Goal: Transaction & Acquisition: Book appointment/travel/reservation

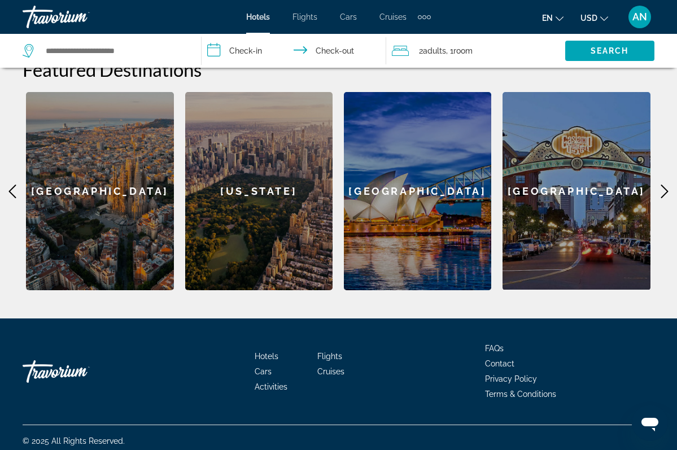
scroll to position [458, 0]
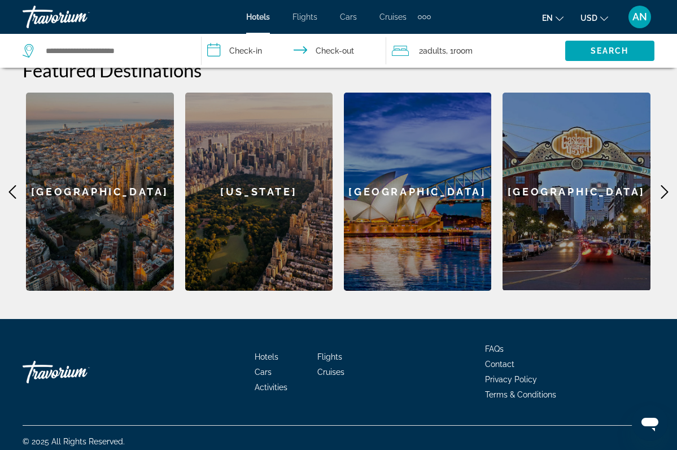
click at [668, 188] on icon "Main content" at bounding box center [664, 192] width 14 height 14
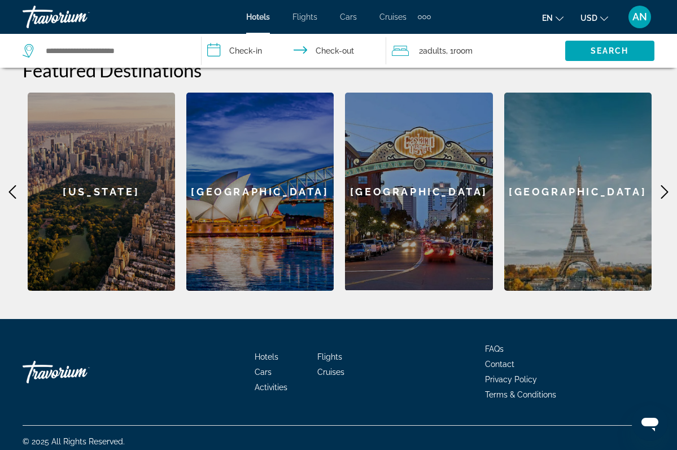
click at [667, 189] on icon "Main content" at bounding box center [664, 192] width 14 height 14
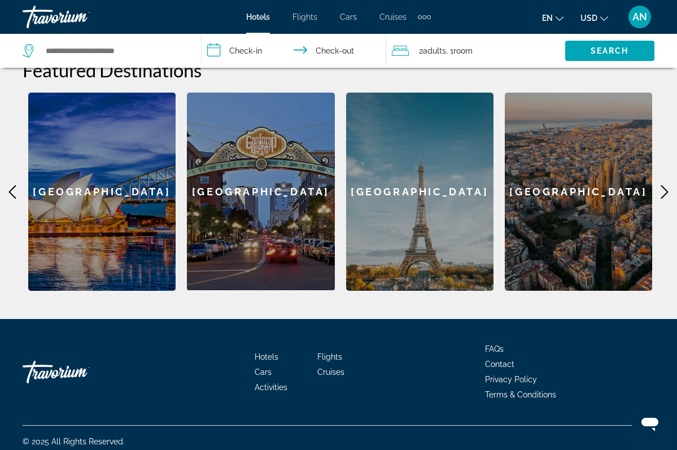
click at [667, 190] on icon "Main content" at bounding box center [664, 192] width 14 height 14
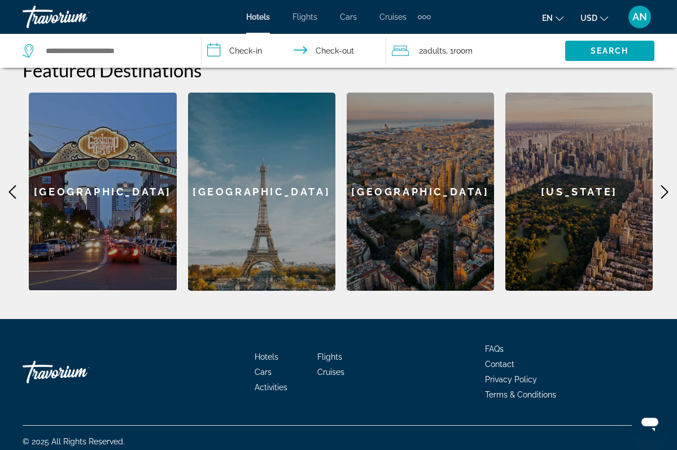
click at [259, 188] on div "[GEOGRAPHIC_DATA]" at bounding box center [261, 192] width 147 height 198
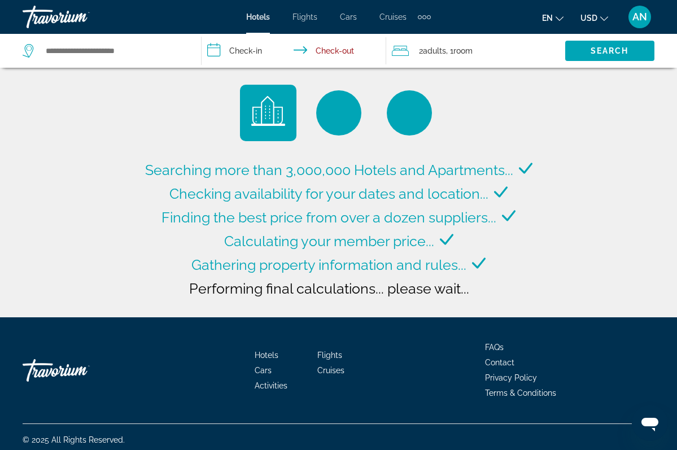
type input "**********"
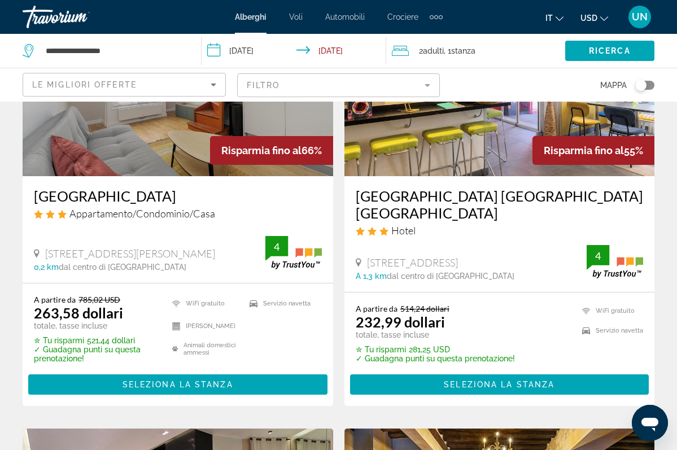
scroll to position [146, 0]
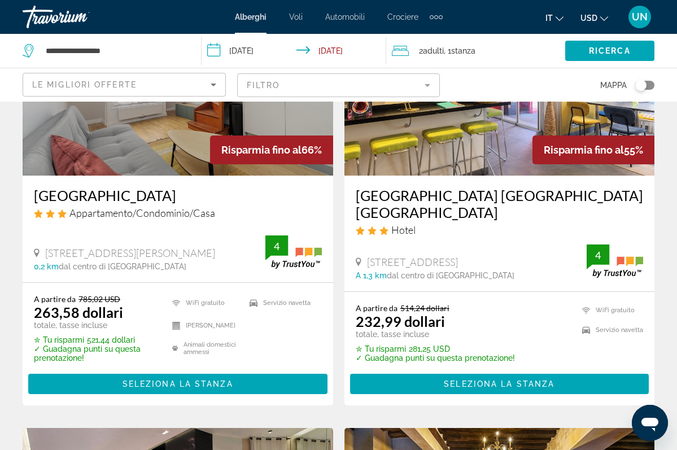
click at [344, 50] on input "**********" at bounding box center [295, 52] width 189 height 37
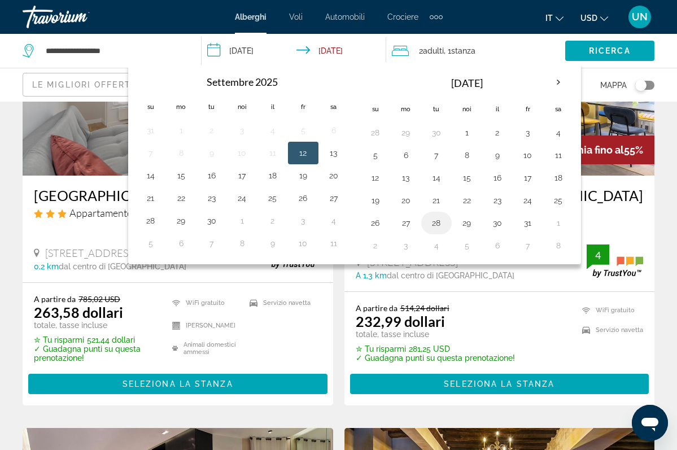
click at [437, 226] on button "28" at bounding box center [436, 223] width 18 height 16
click at [501, 223] on button "30" at bounding box center [497, 223] width 18 height 16
type input "**********"
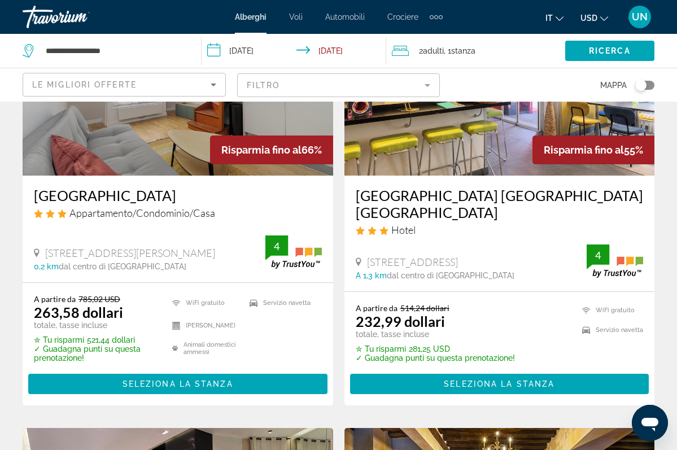
click at [334, 51] on input "**********" at bounding box center [295, 52] width 189 height 37
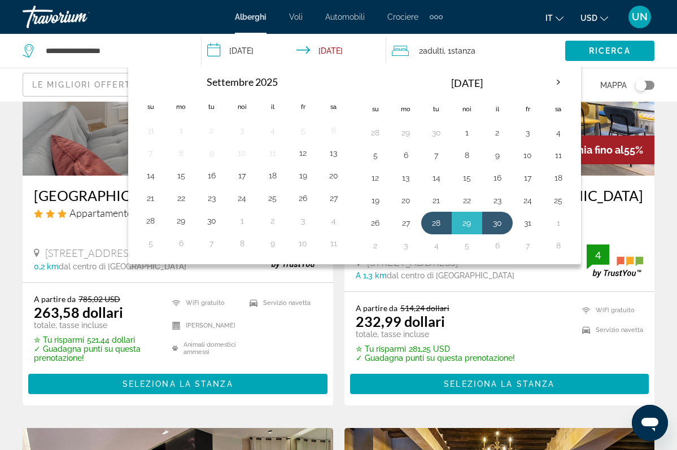
click at [482, 239] on table "[DATE] Su Mo Tu noi Il fr Sa 28 29 30 1 2 3 4 5 6 7 8 9 10 11 12 13 14 15 16 17…" at bounding box center [466, 162] width 213 height 187
click at [362, 51] on input "**********" at bounding box center [295, 52] width 189 height 37
click at [486, 86] on th "[DATE]" at bounding box center [467, 82] width 152 height 27
click at [593, 54] on span "RICERCA" at bounding box center [610, 50] width 42 height 9
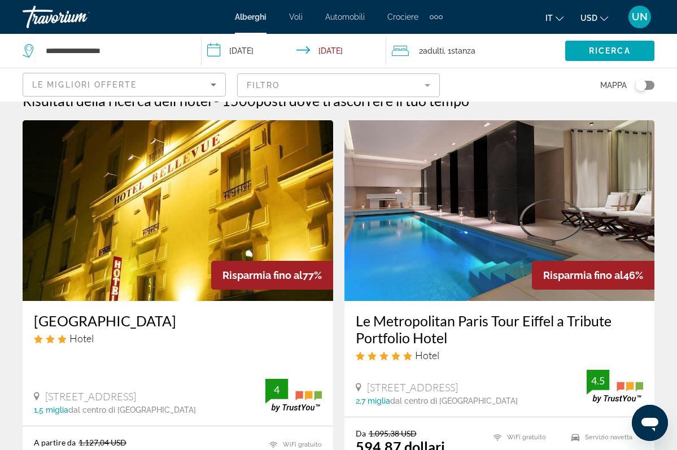
scroll to position [18, 0]
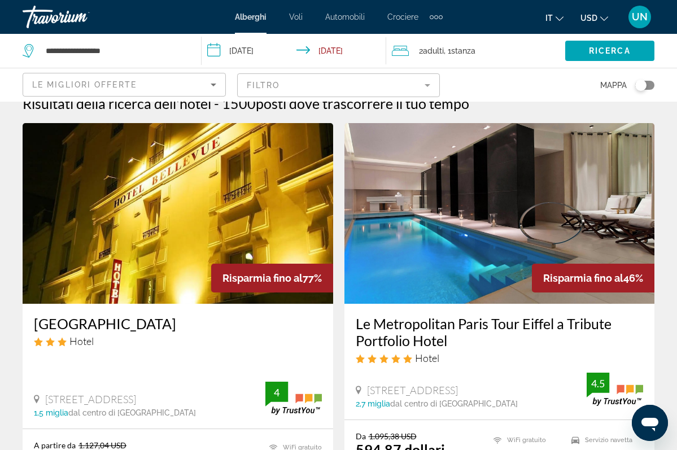
click at [262, 227] on img "Contenuto principale" at bounding box center [178, 213] width 310 height 181
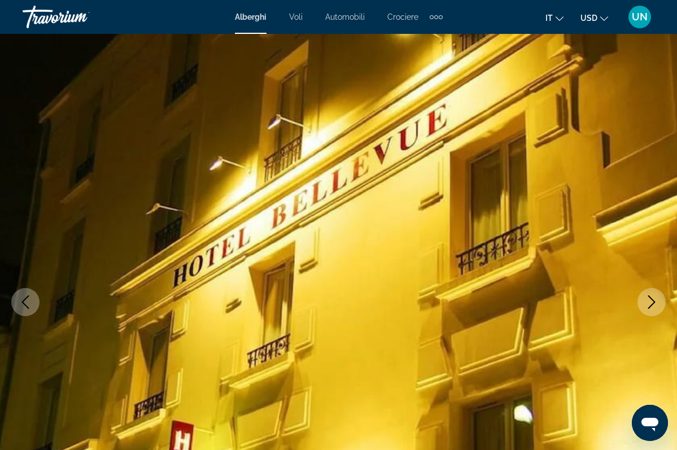
click at [655, 301] on icon "Immagine successiva" at bounding box center [651, 302] width 7 height 14
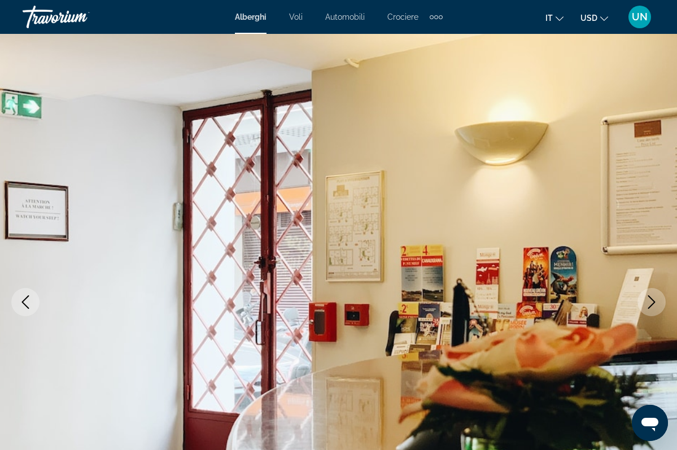
click at [28, 296] on icon "Immagine precedente" at bounding box center [25, 302] width 7 height 14
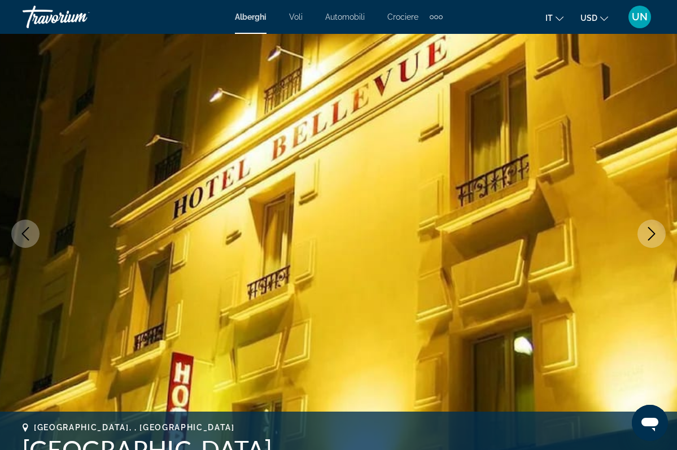
scroll to position [82, 0]
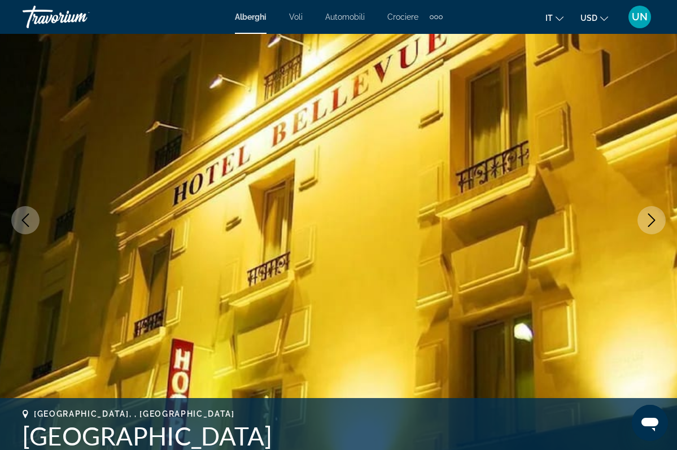
click at [659, 221] on button "Immagine successiva" at bounding box center [651, 220] width 28 height 28
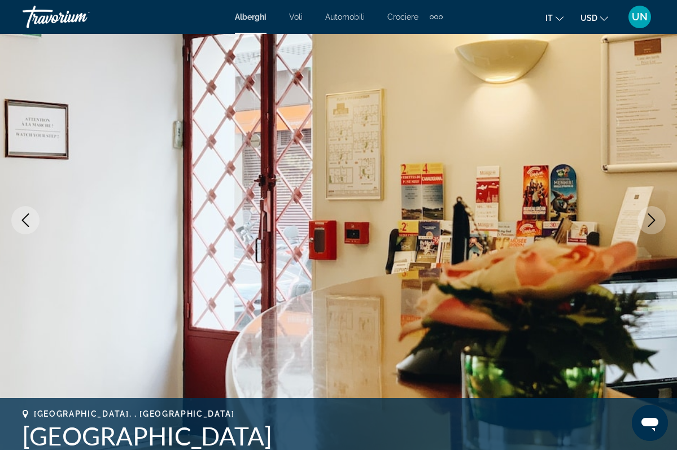
click at [659, 220] on button "Immagine successiva" at bounding box center [651, 220] width 28 height 28
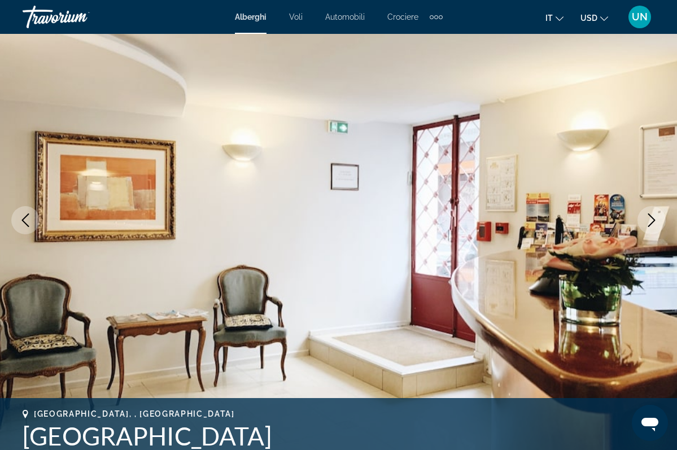
click at [652, 220] on icon "Immagine successiva" at bounding box center [651, 220] width 14 height 14
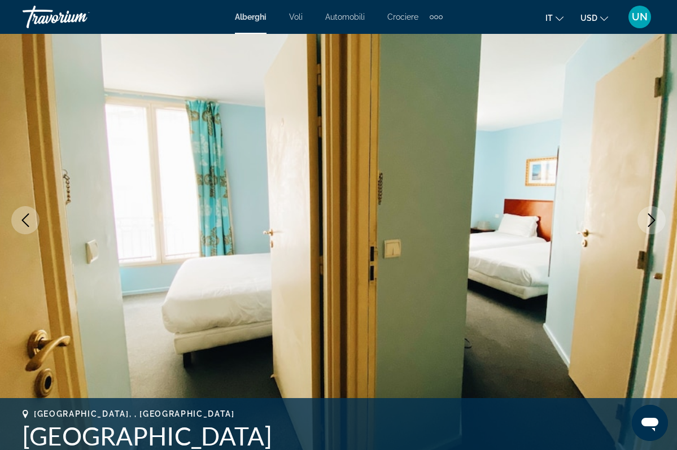
click at [657, 220] on icon "Immagine successiva" at bounding box center [651, 220] width 14 height 14
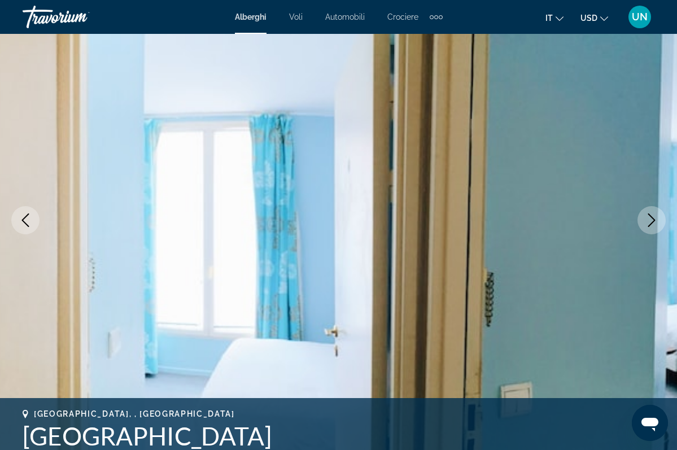
click at [657, 220] on icon "Immagine successiva" at bounding box center [651, 220] width 14 height 14
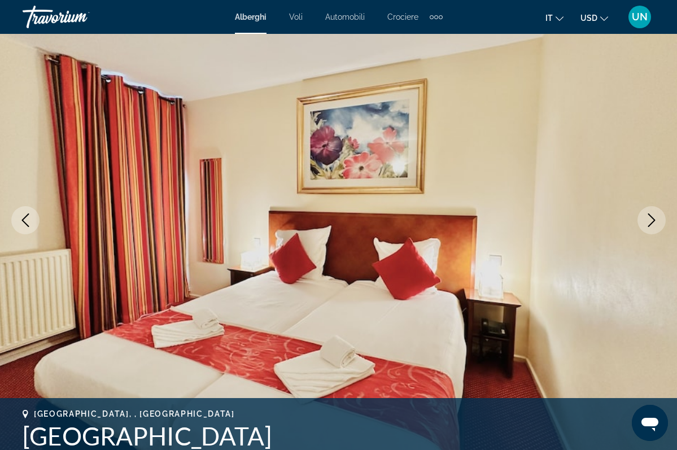
click at [657, 221] on icon "Immagine successiva" at bounding box center [651, 220] width 14 height 14
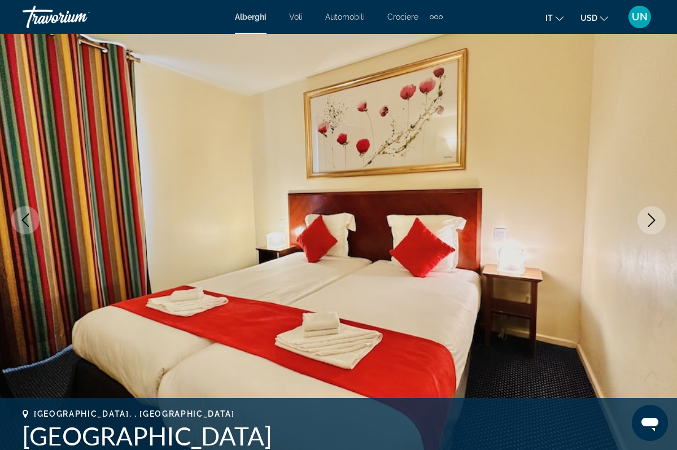
click at [654, 222] on icon "Immagine successiva" at bounding box center [651, 220] width 14 height 14
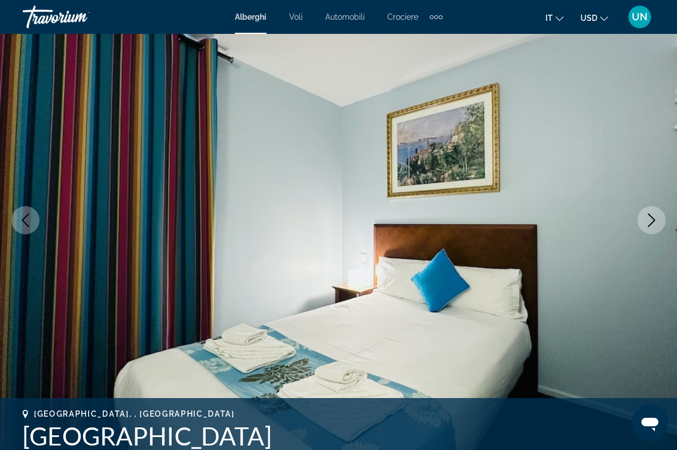
click at [654, 223] on icon "Immagine successiva" at bounding box center [651, 220] width 14 height 14
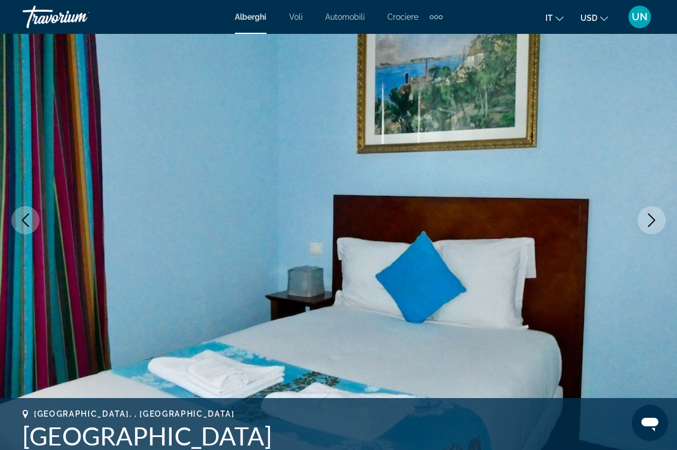
click at [654, 223] on icon "Immagine successiva" at bounding box center [651, 220] width 14 height 14
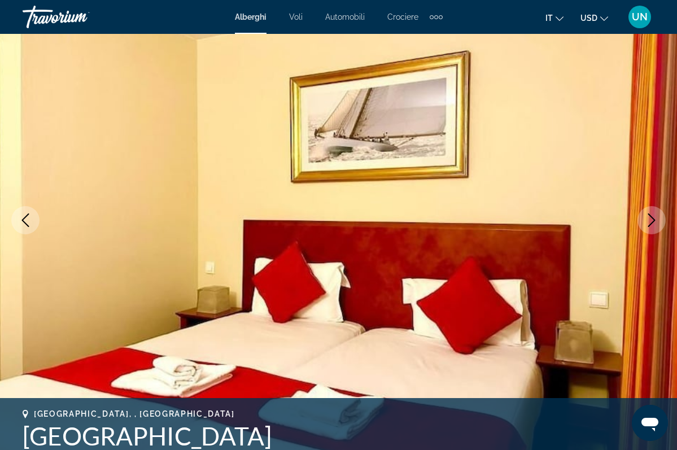
click at [653, 225] on icon "Immagine successiva" at bounding box center [651, 220] width 14 height 14
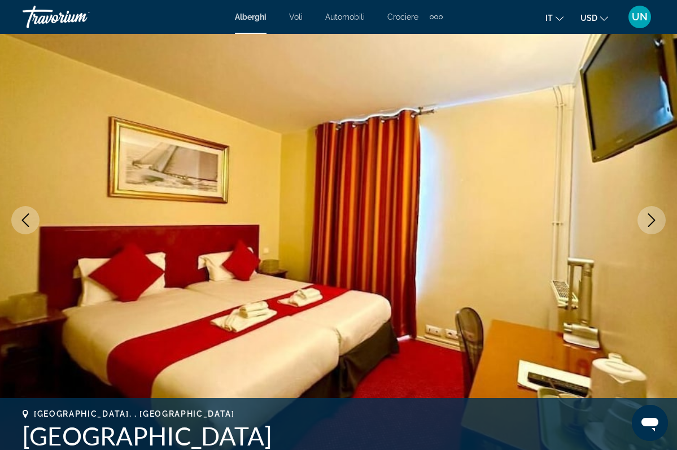
click at [653, 226] on icon "Immagine successiva" at bounding box center [651, 220] width 14 height 14
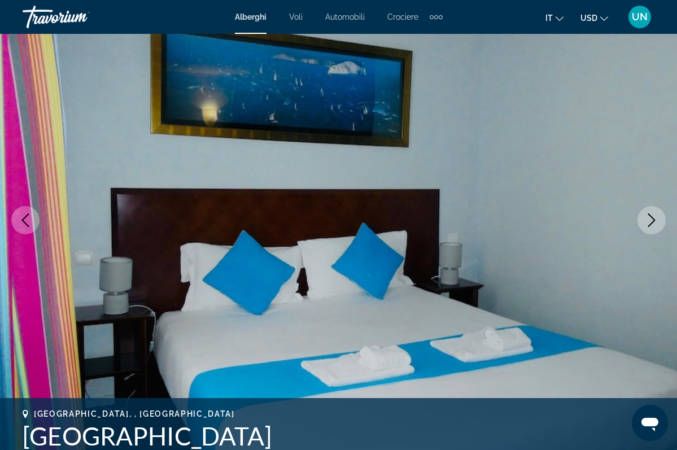
click at [653, 226] on icon "Immagine successiva" at bounding box center [651, 220] width 14 height 14
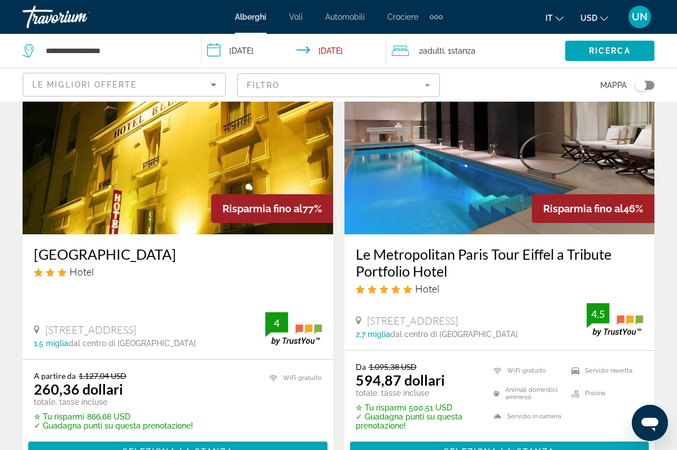
scroll to position [96, 0]
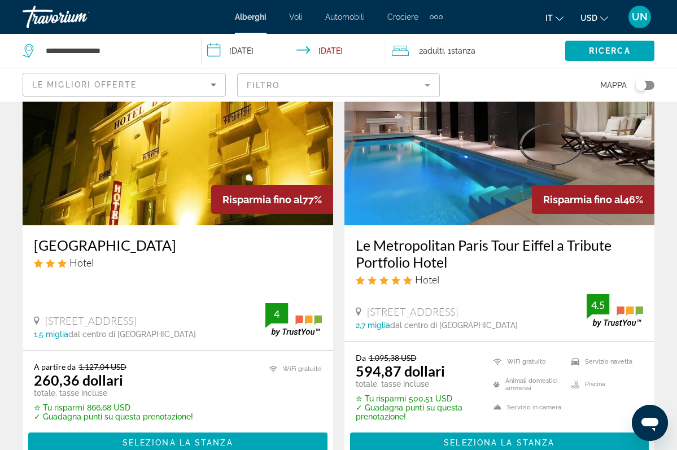
click at [437, 244] on h3 "Le Metropolitan Paris Tour Eiffel a Tribute Portfolio Hotel" at bounding box center [500, 253] width 288 height 34
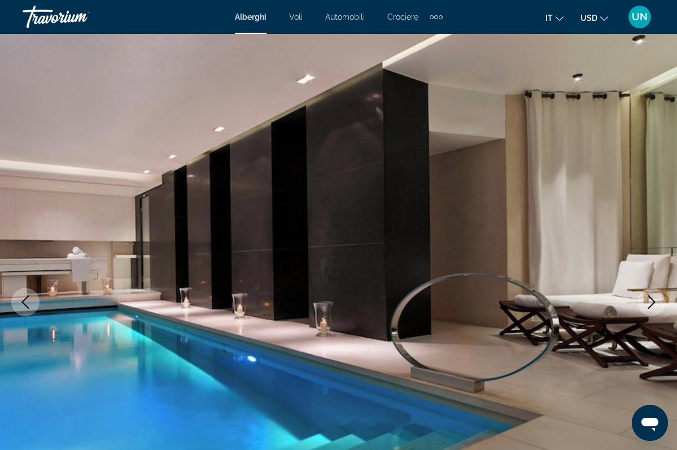
click at [653, 304] on icon "Immagine successiva" at bounding box center [651, 302] width 14 height 14
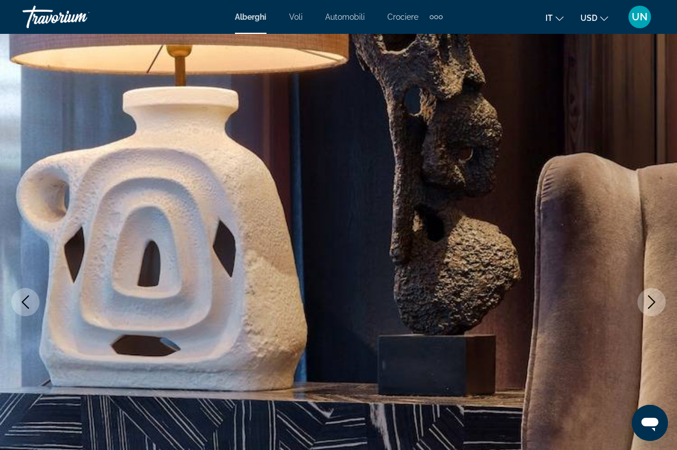
click at [653, 302] on icon "Immagine successiva" at bounding box center [651, 302] width 7 height 14
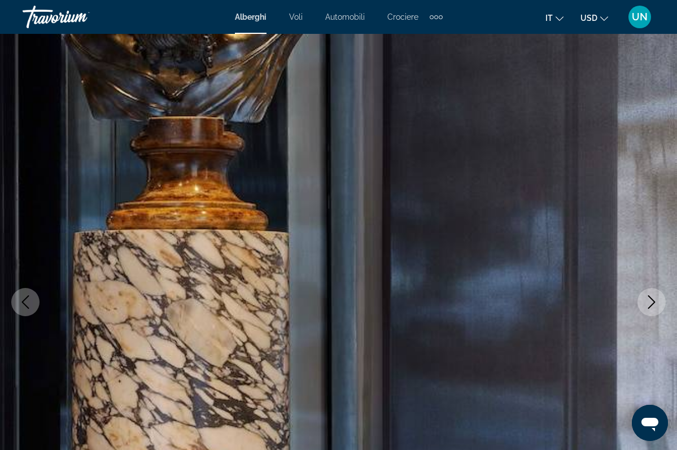
click at [653, 304] on icon "Immagine successiva" at bounding box center [651, 302] width 14 height 14
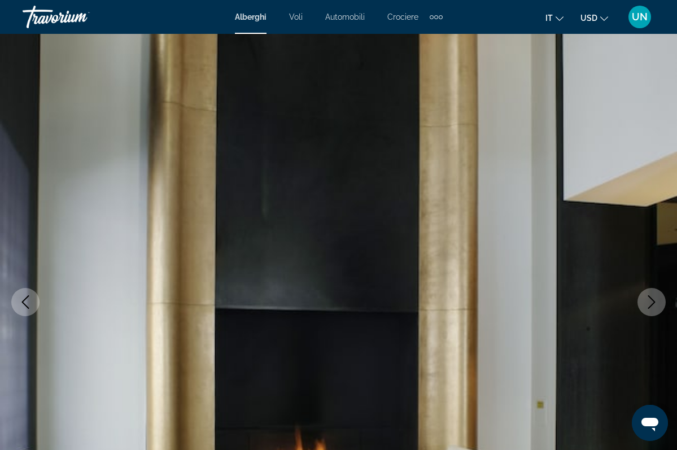
click at [653, 304] on icon "Immagine successiva" at bounding box center [651, 302] width 14 height 14
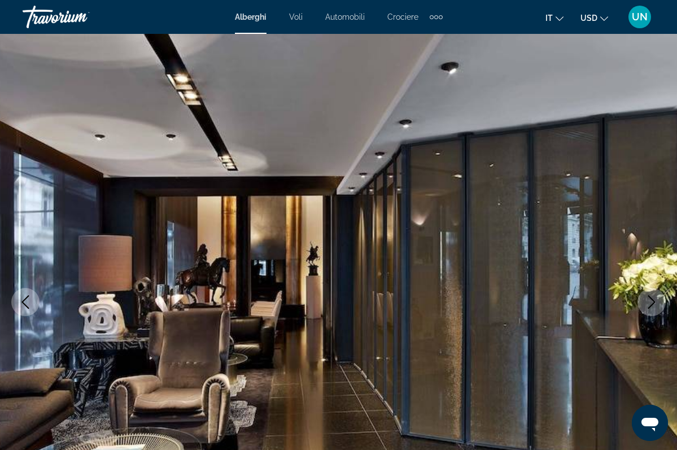
click at [653, 306] on icon "Immagine successiva" at bounding box center [651, 302] width 14 height 14
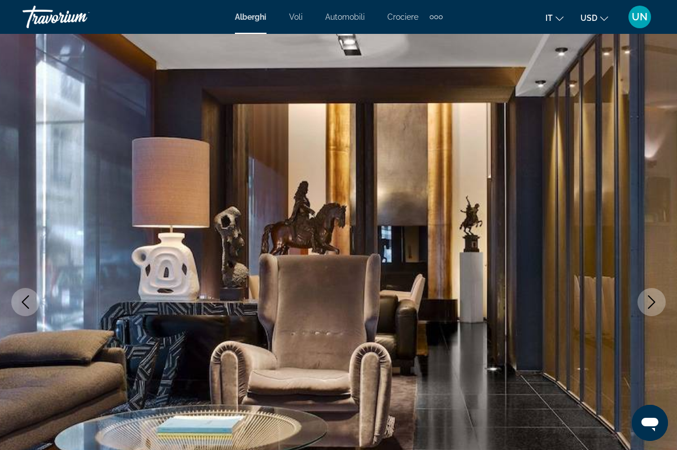
click at [653, 306] on icon "Immagine successiva" at bounding box center [651, 302] width 14 height 14
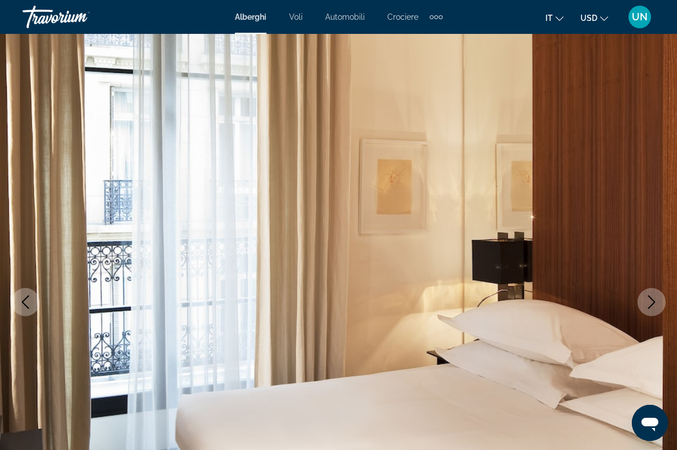
click at [653, 307] on icon "Immagine successiva" at bounding box center [651, 302] width 14 height 14
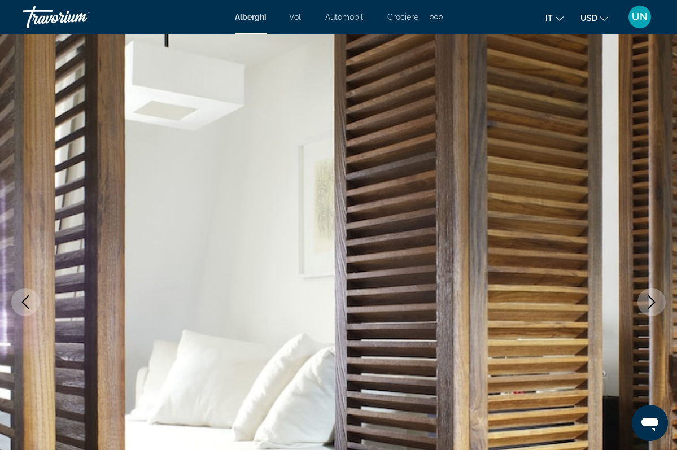
click at [653, 308] on icon "Immagine successiva" at bounding box center [651, 302] width 14 height 14
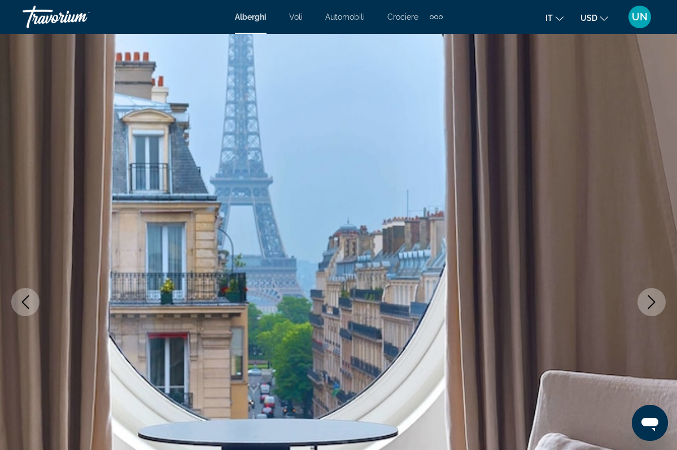
click at [653, 309] on button "Immagine successiva" at bounding box center [651, 302] width 28 height 28
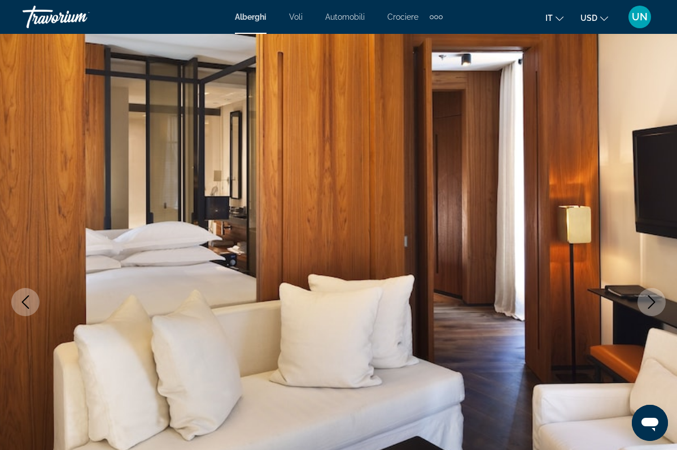
click at [653, 309] on button "Immagine successiva" at bounding box center [651, 302] width 28 height 28
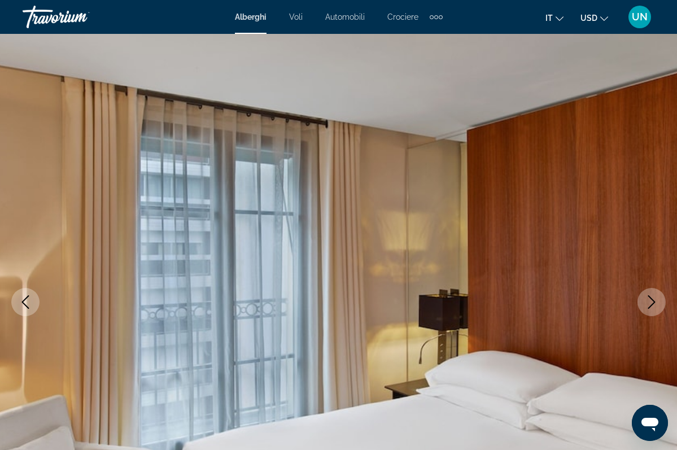
click at [655, 299] on icon "Immagine successiva" at bounding box center [651, 302] width 14 height 14
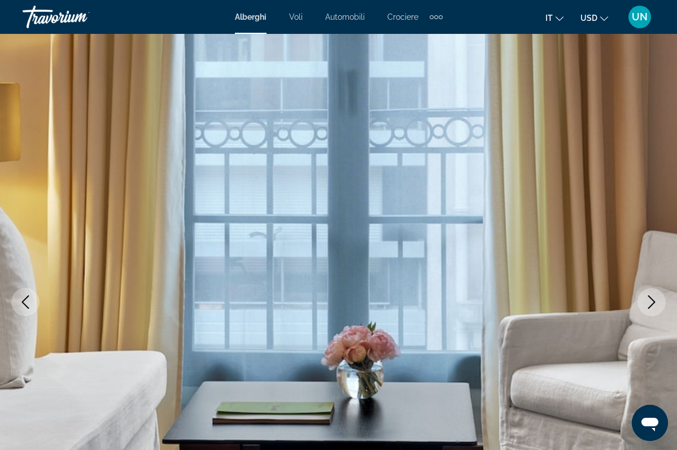
click at [655, 299] on icon "Immagine successiva" at bounding box center [651, 302] width 14 height 14
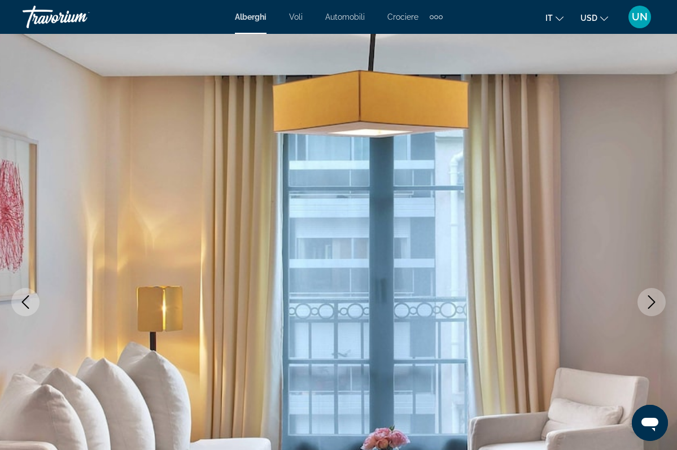
click at [655, 299] on icon "Immagine successiva" at bounding box center [651, 302] width 14 height 14
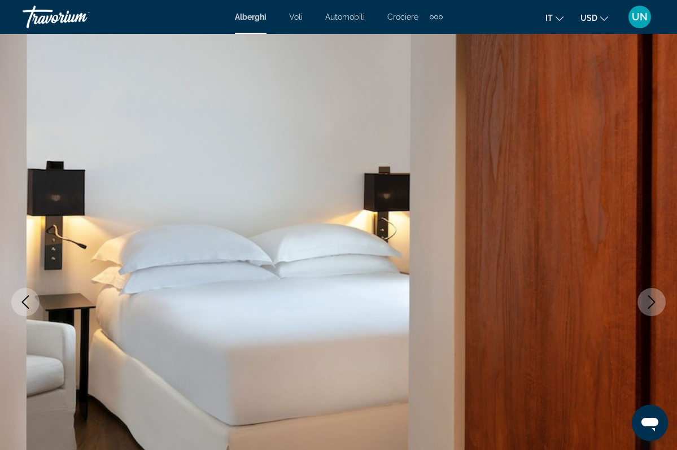
click at [654, 299] on icon "Immagine successiva" at bounding box center [651, 302] width 14 height 14
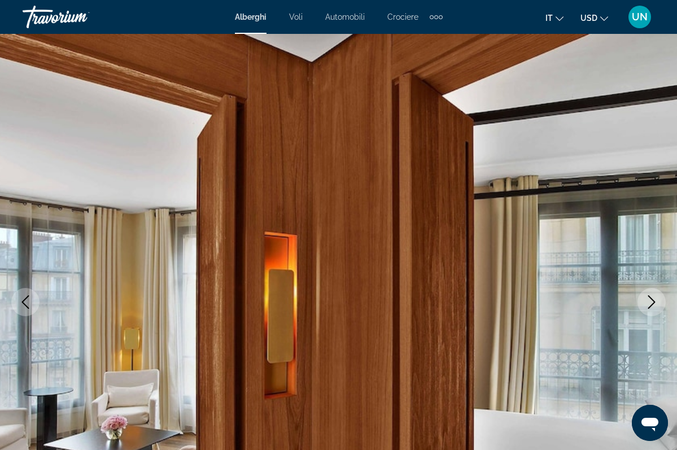
click at [654, 299] on icon "Immagine successiva" at bounding box center [651, 302] width 14 height 14
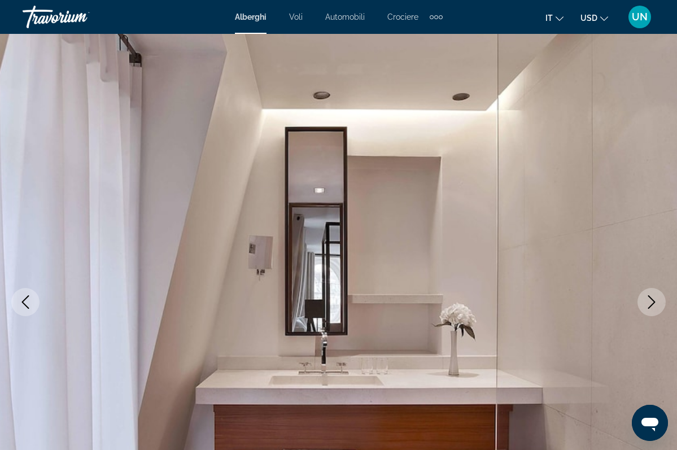
click at [654, 300] on icon "Immagine successiva" at bounding box center [651, 302] width 14 height 14
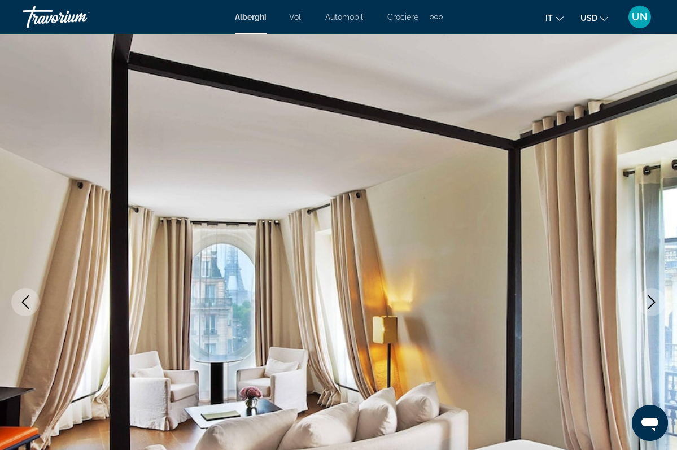
click at [654, 300] on icon "Immagine successiva" at bounding box center [651, 302] width 14 height 14
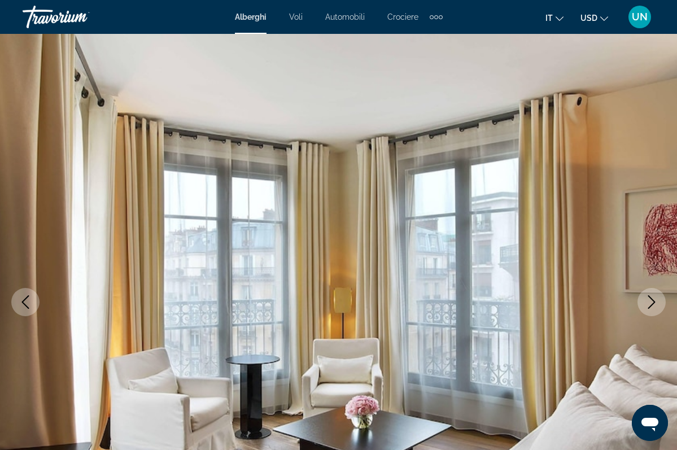
click at [654, 301] on icon "Immagine successiva" at bounding box center [651, 302] width 7 height 14
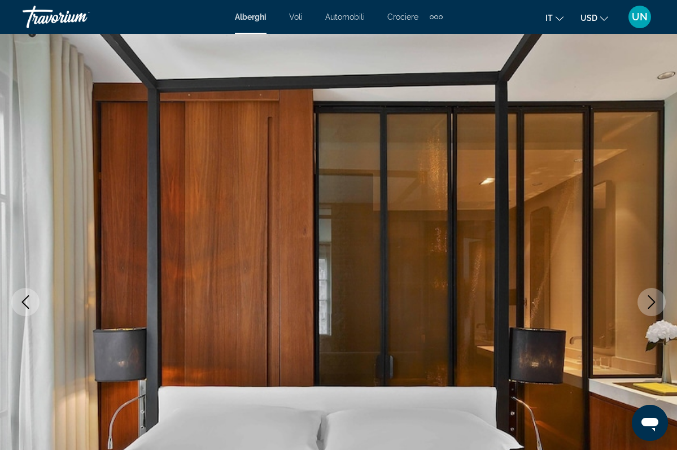
click at [653, 301] on icon "Immagine successiva" at bounding box center [651, 302] width 7 height 14
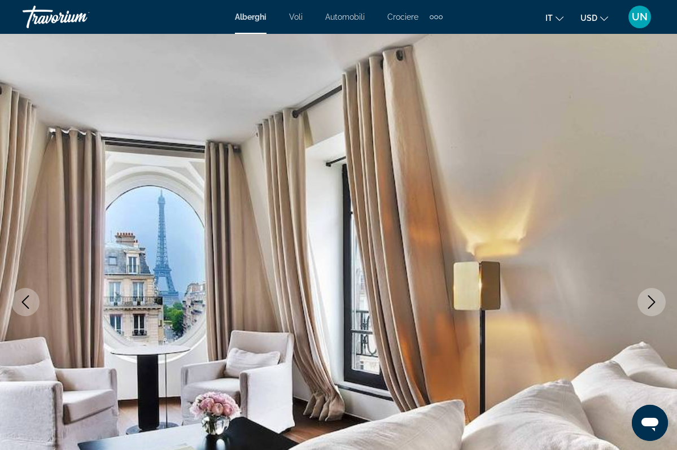
click at [653, 302] on icon "Immagine successiva" at bounding box center [651, 302] width 7 height 14
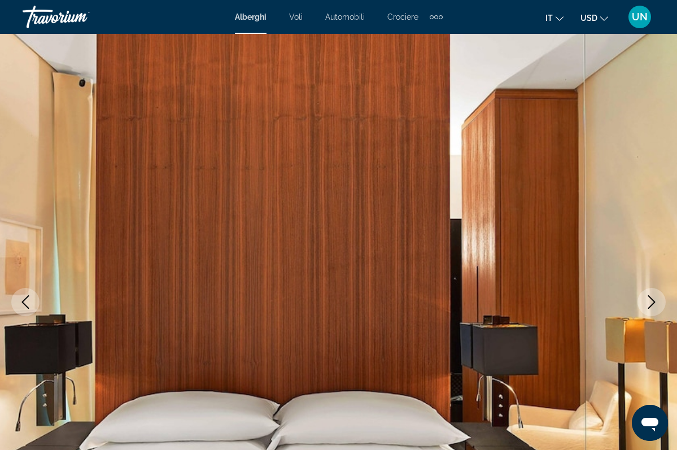
click at [653, 302] on icon "Immagine successiva" at bounding box center [651, 302] width 7 height 14
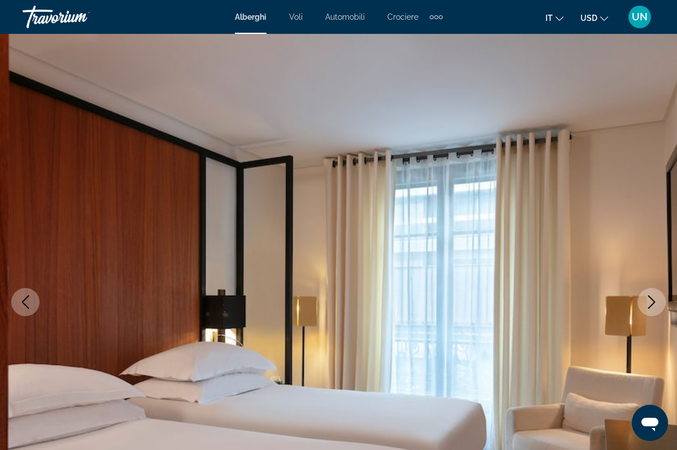
click at [653, 303] on icon "Immagine successiva" at bounding box center [651, 302] width 7 height 14
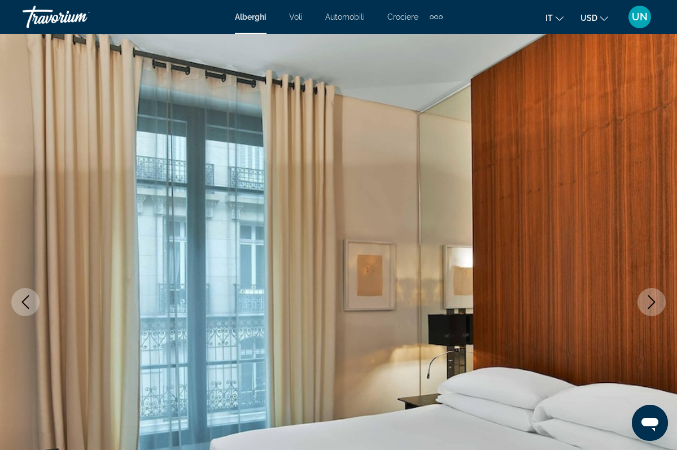
click at [653, 303] on icon "Immagine successiva" at bounding box center [651, 302] width 7 height 14
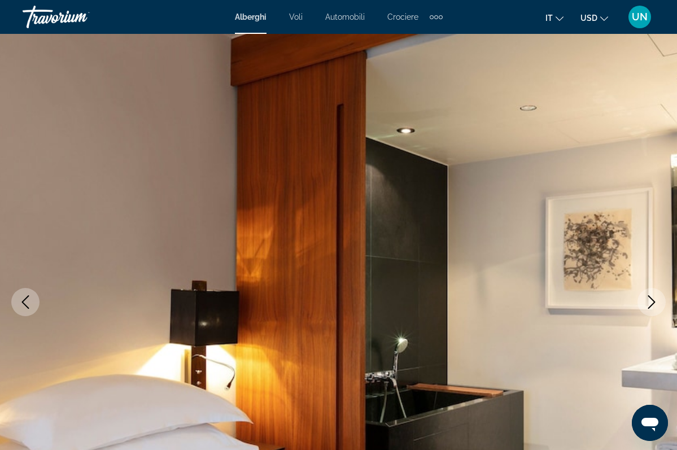
click at [653, 305] on icon "Immagine successiva" at bounding box center [651, 302] width 14 height 14
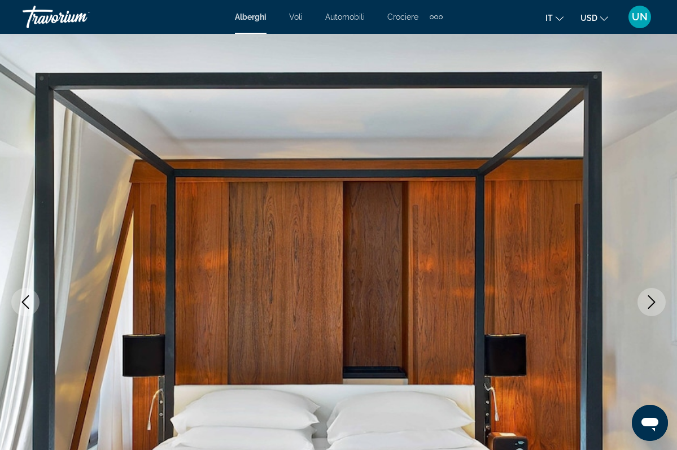
click at [653, 305] on icon "Immagine successiva" at bounding box center [651, 302] width 14 height 14
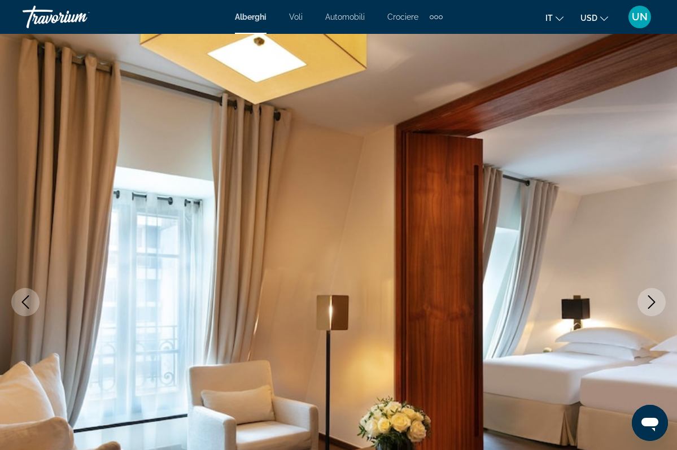
click at [652, 305] on icon "Immagine successiva" at bounding box center [651, 302] width 14 height 14
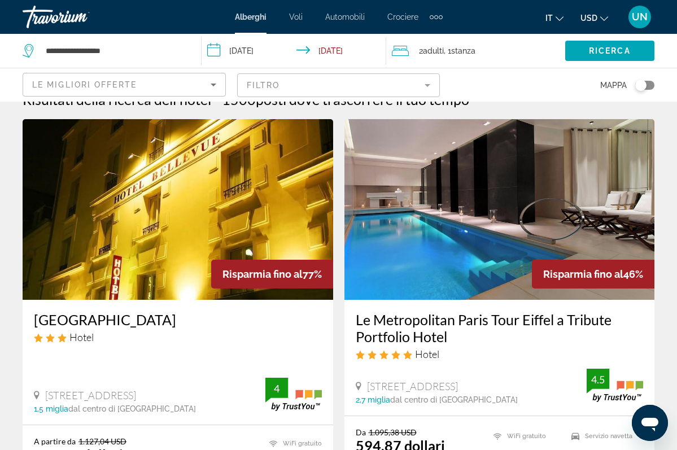
scroll to position [-1, 0]
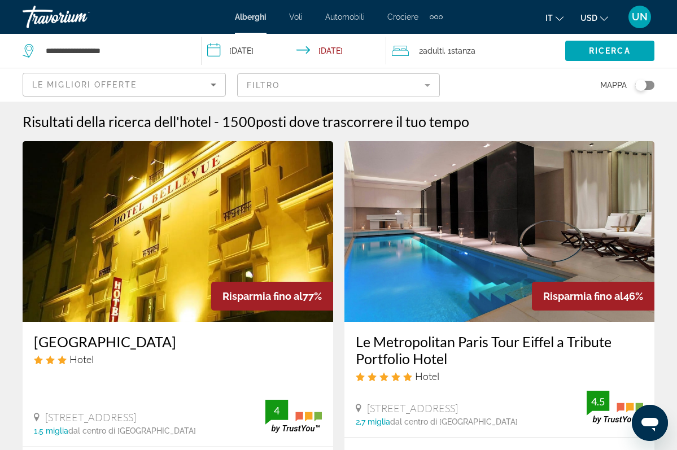
click at [524, 344] on h3 "Le Metropolitan Paris Tour Eiffel a Tribute Portfolio Hotel" at bounding box center [500, 350] width 288 height 34
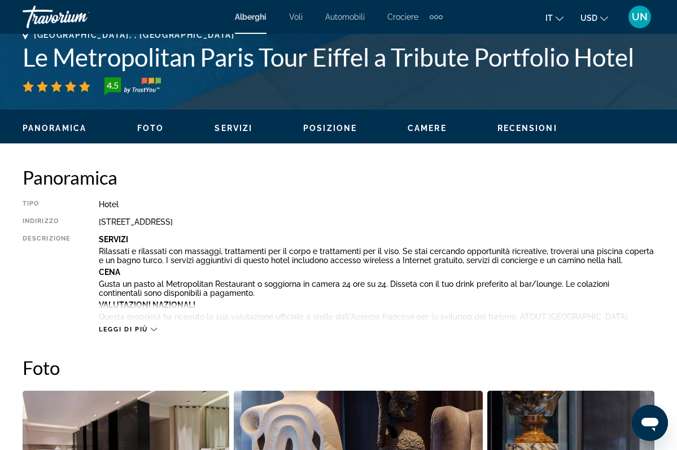
scroll to position [480, 0]
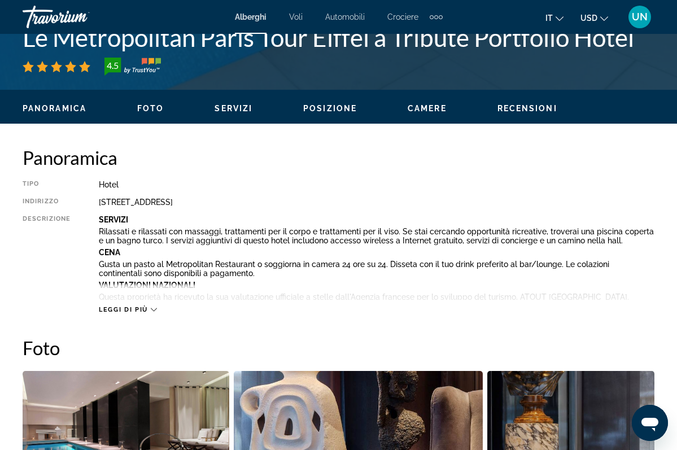
click at [155, 308] on icon "Contenuto principale" at bounding box center [154, 309] width 6 height 3
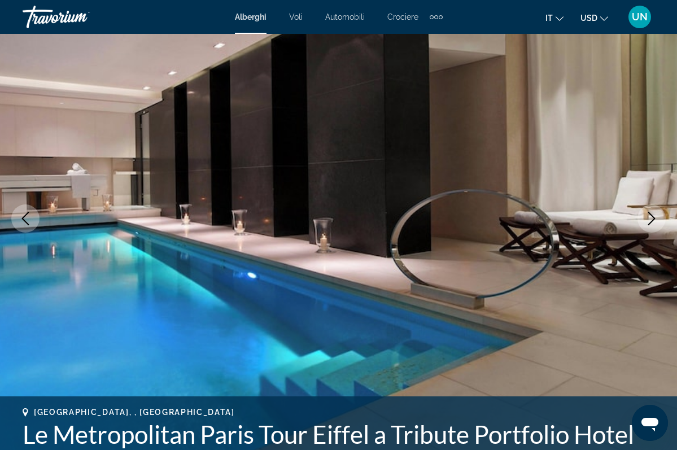
scroll to position [37, 0]
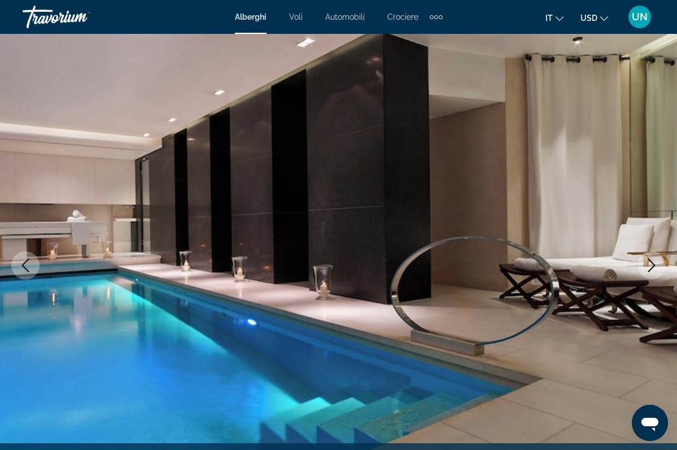
click at [651, 264] on icon "Immagine successiva" at bounding box center [651, 265] width 14 height 14
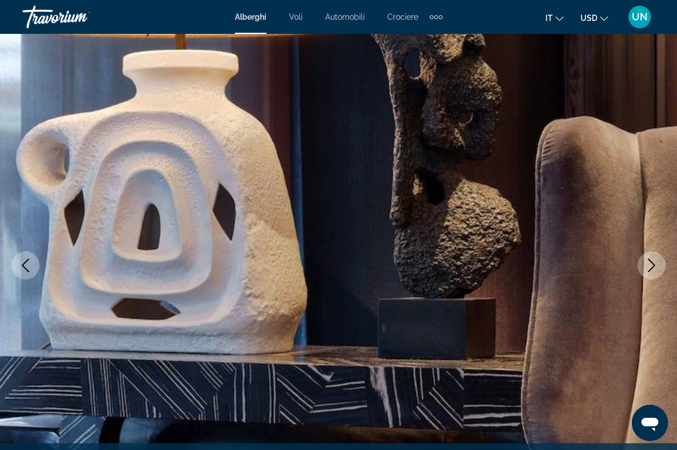
click at [651, 265] on icon "Immagine successiva" at bounding box center [651, 265] width 14 height 14
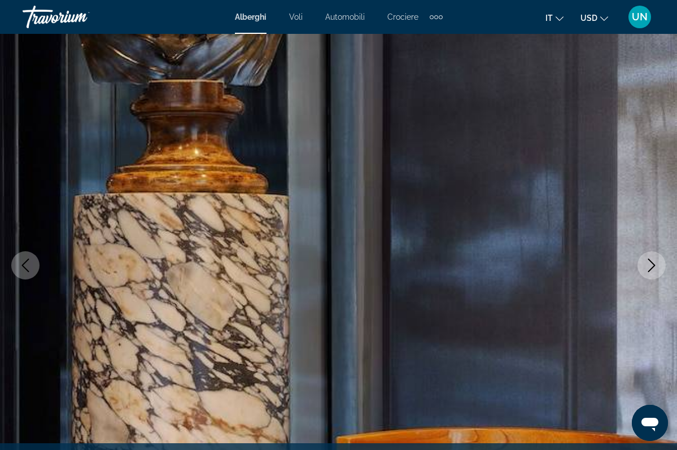
click at [652, 265] on icon "Immagine successiva" at bounding box center [651, 265] width 14 height 14
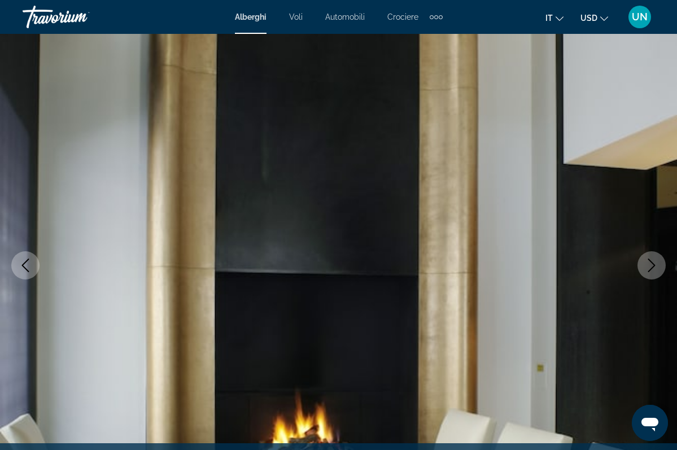
click at [652, 265] on icon "Immagine successiva" at bounding box center [651, 265] width 14 height 14
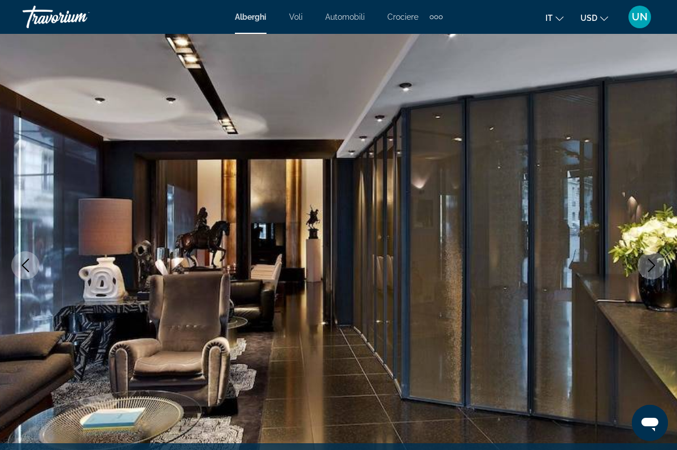
click at [652, 265] on icon "Immagine successiva" at bounding box center [651, 265] width 14 height 14
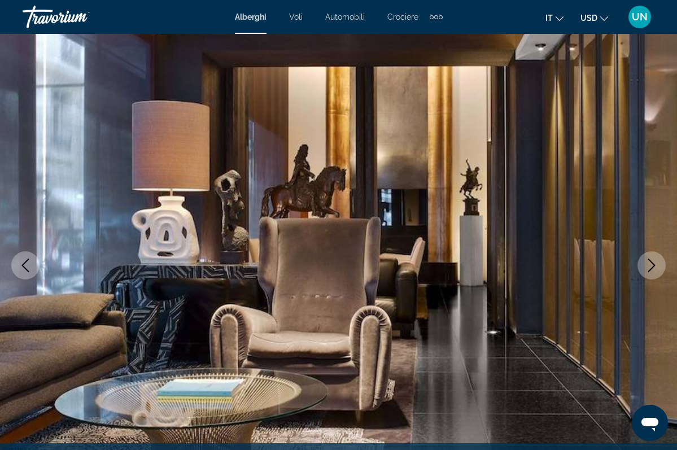
click at [652, 265] on icon "Immagine successiva" at bounding box center [651, 265] width 14 height 14
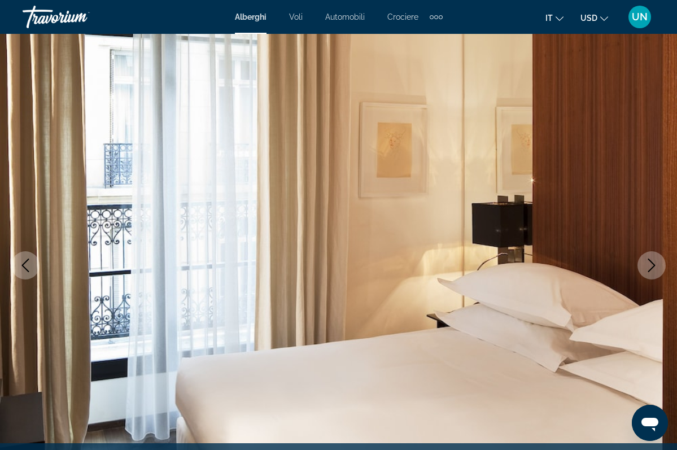
click at [652, 265] on icon "Immagine successiva" at bounding box center [651, 265] width 14 height 14
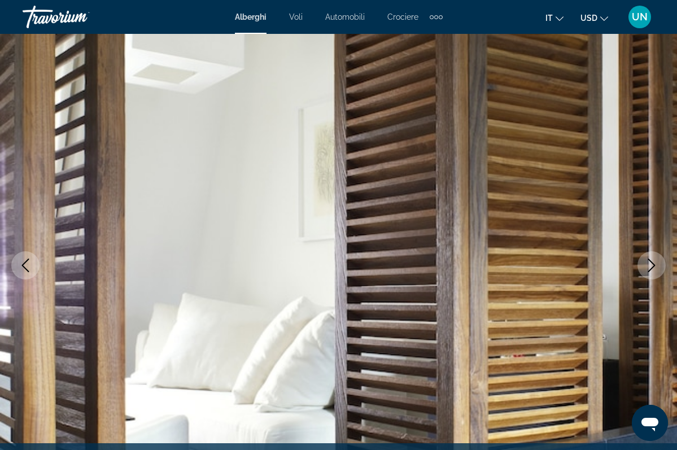
click at [653, 265] on icon "Immagine successiva" at bounding box center [651, 265] width 14 height 14
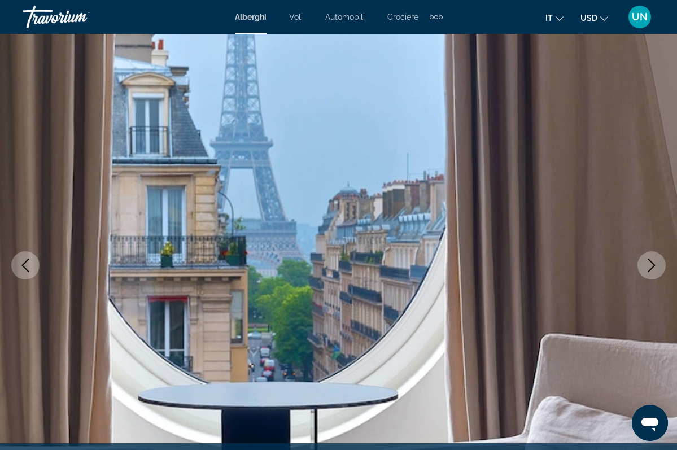
click at [653, 265] on icon "Immagine successiva" at bounding box center [651, 265] width 14 height 14
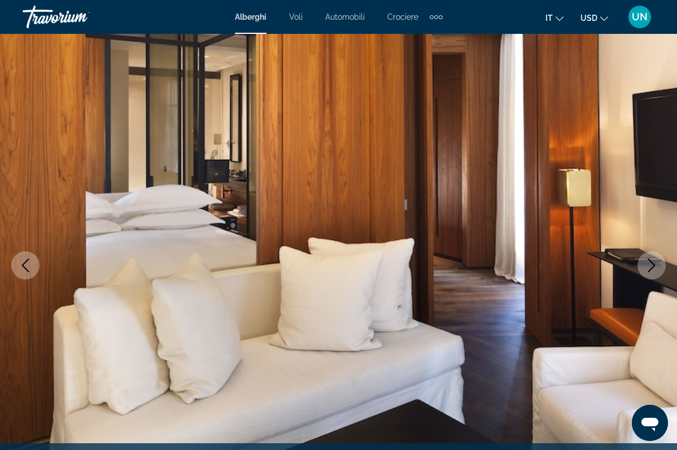
click at [653, 265] on icon "Immagine successiva" at bounding box center [651, 265] width 14 height 14
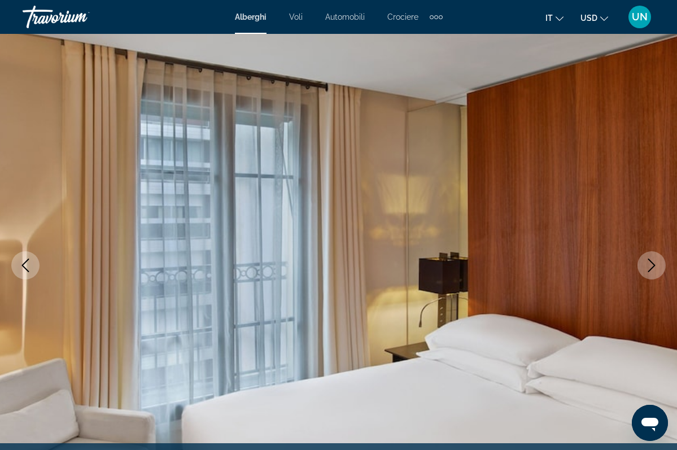
click at [653, 265] on icon "Immagine successiva" at bounding box center [651, 265] width 14 height 14
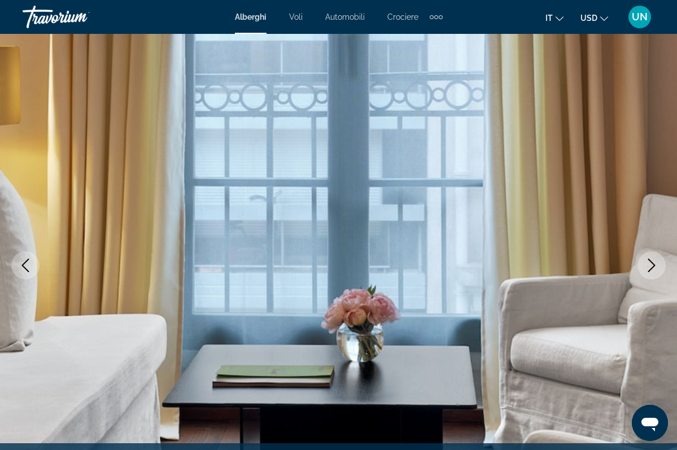
click at [654, 266] on icon "Immagine successiva" at bounding box center [651, 265] width 7 height 14
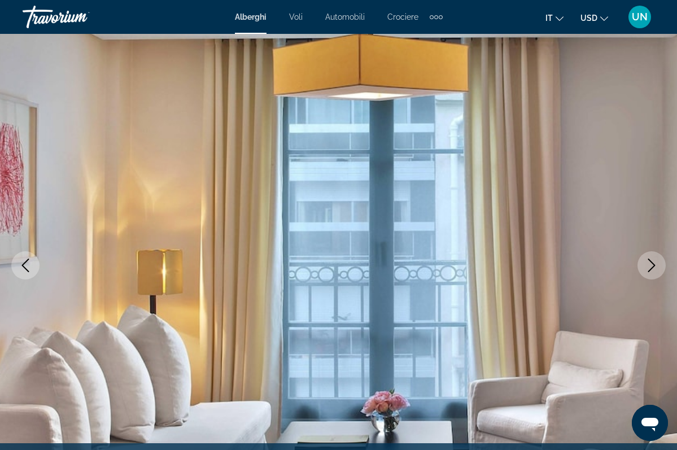
click at [654, 266] on icon "Immagine successiva" at bounding box center [651, 265] width 7 height 14
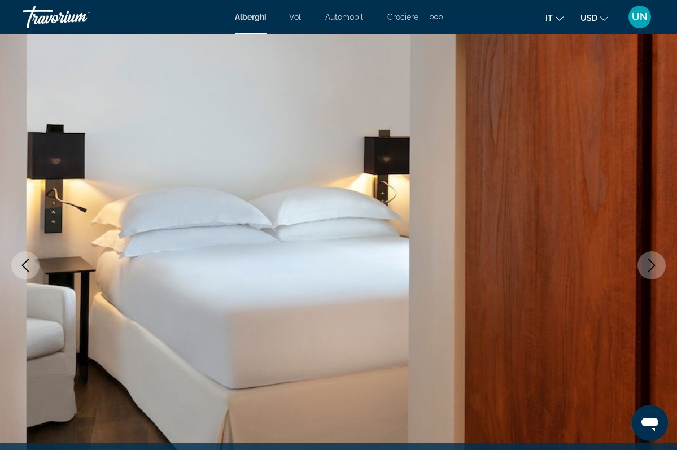
click at [654, 266] on icon "Immagine successiva" at bounding box center [651, 265] width 14 height 14
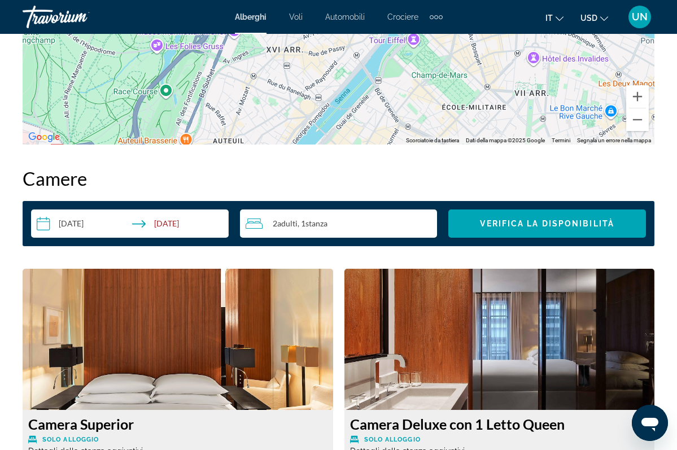
scroll to position [2144, 0]
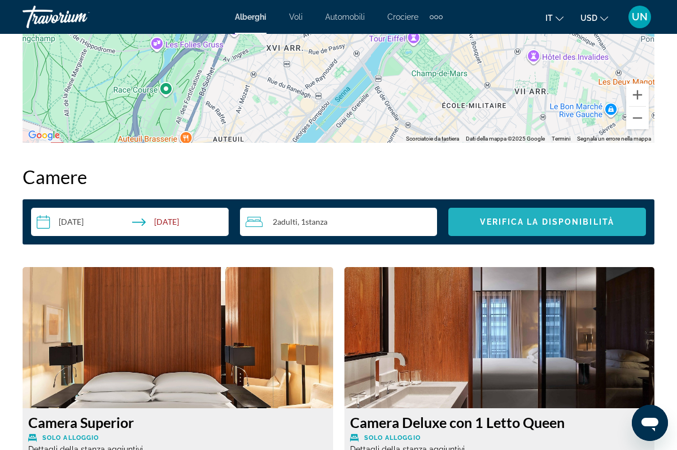
click at [562, 217] on span "VERIFICA LA DISPONIBILITÀ" at bounding box center [547, 221] width 134 height 9
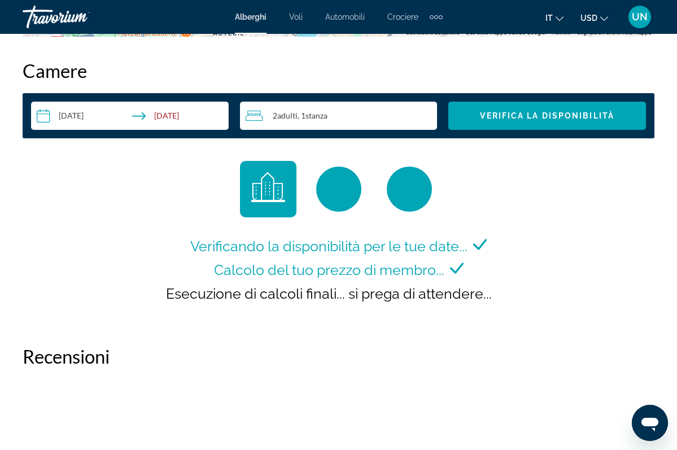
scroll to position [2249, 0]
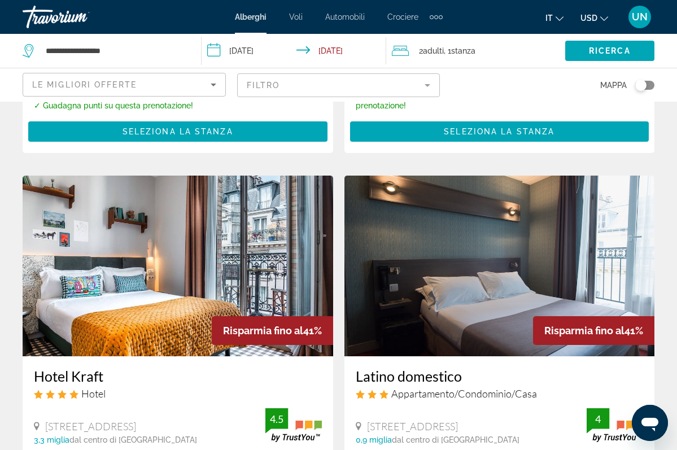
scroll to position [416, 0]
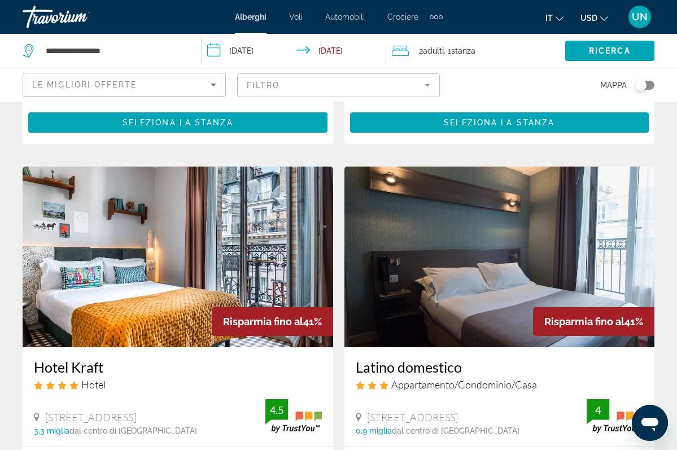
click at [429, 371] on h3 "Latino domestico" at bounding box center [500, 366] width 288 height 17
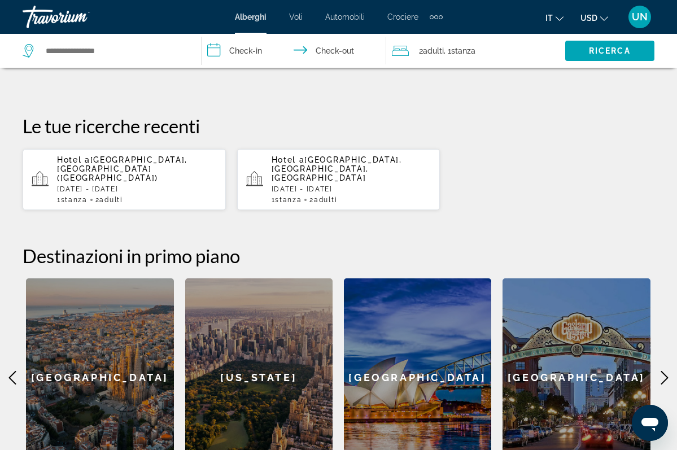
scroll to position [337, 0]
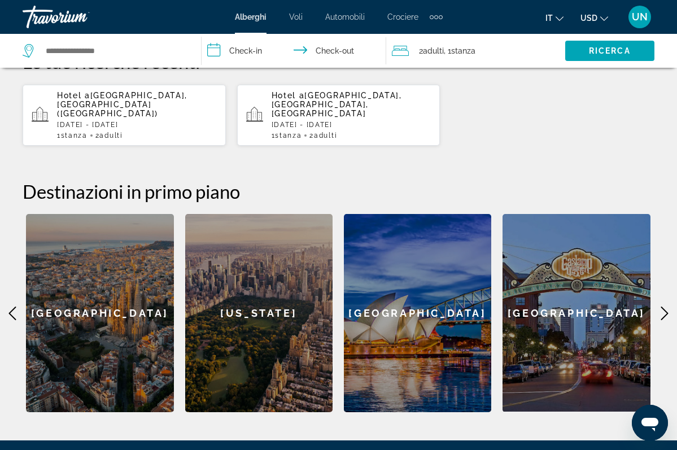
click at [667, 312] on icon "Contenuto principale" at bounding box center [664, 313] width 14 height 14
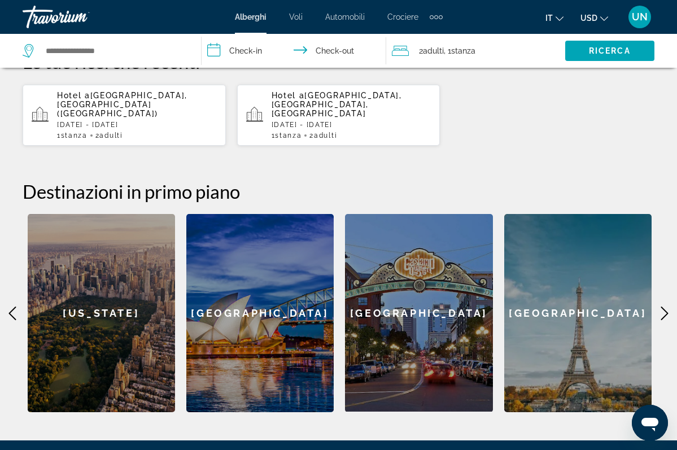
click at [593, 315] on div "[GEOGRAPHIC_DATA]" at bounding box center [577, 313] width 147 height 198
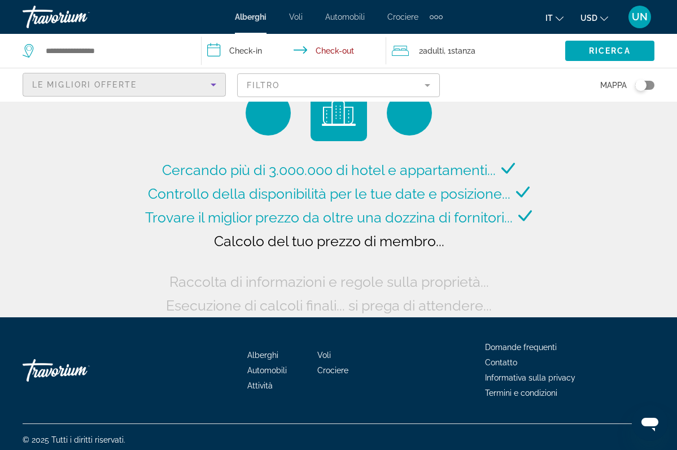
click at [212, 85] on icon "Ordina per" at bounding box center [213, 85] width 6 height 3
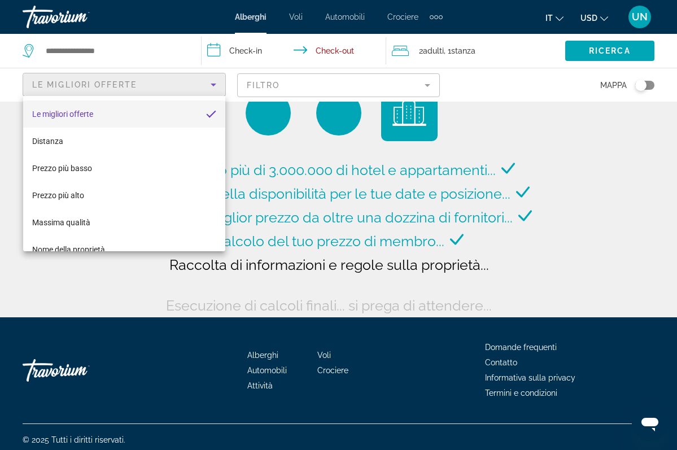
click at [168, 58] on div at bounding box center [338, 225] width 677 height 450
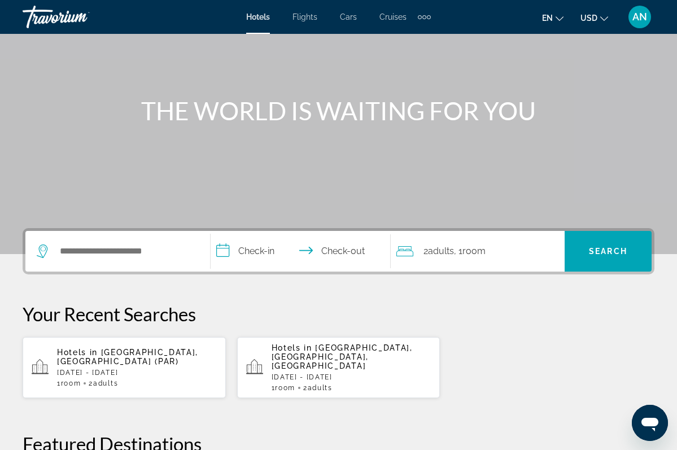
scroll to position [87, 0]
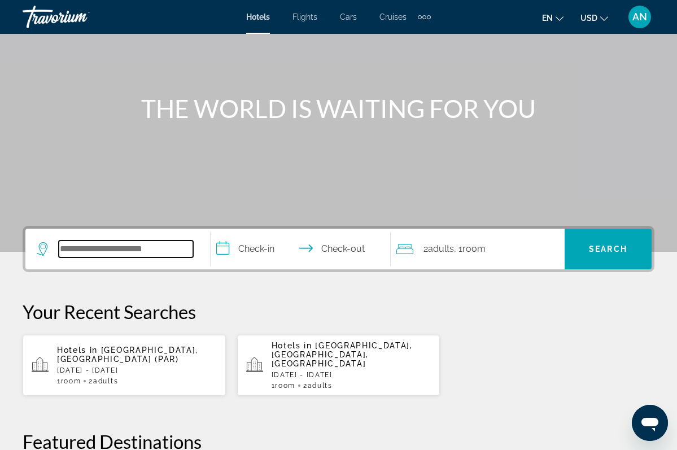
click at [179, 251] on input "Search widget" at bounding box center [126, 248] width 134 height 17
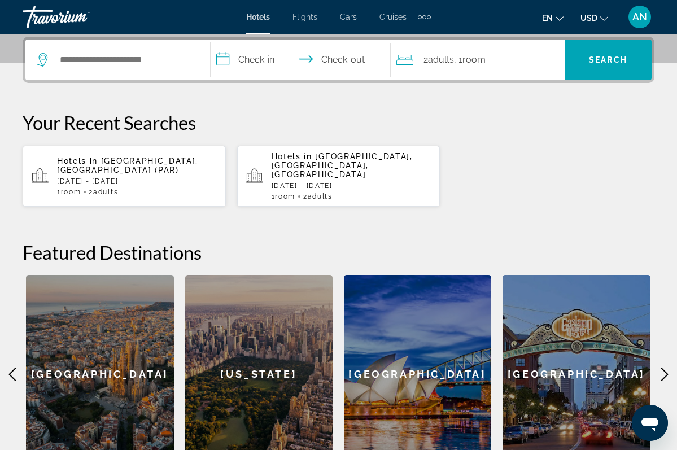
click at [108, 188] on span "Adults" at bounding box center [105, 192] width 25 height 8
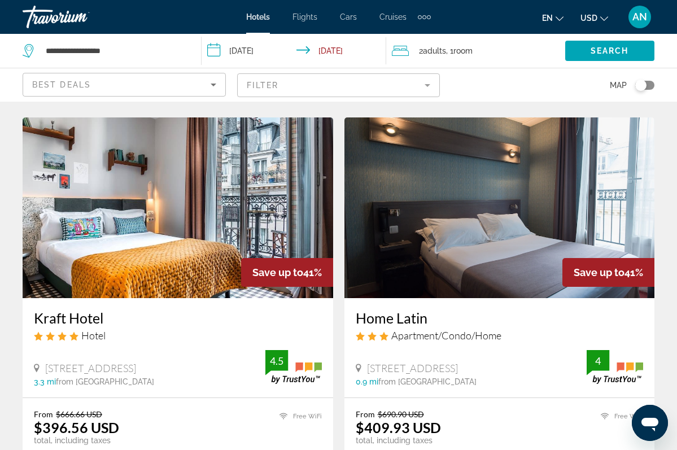
scroll to position [466, 0]
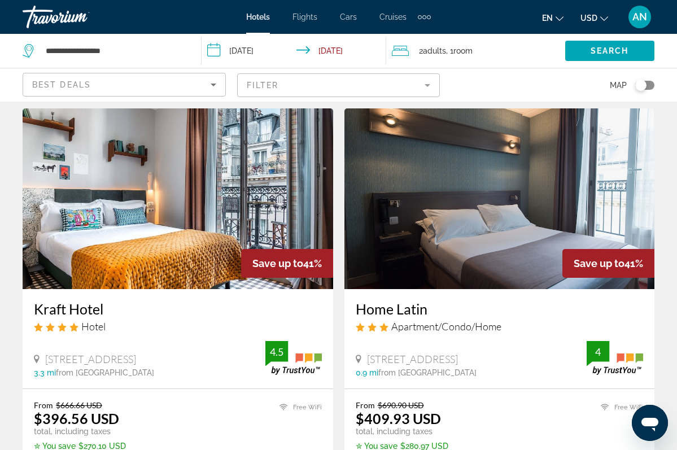
click at [479, 223] on img "Main content" at bounding box center [499, 198] width 310 height 181
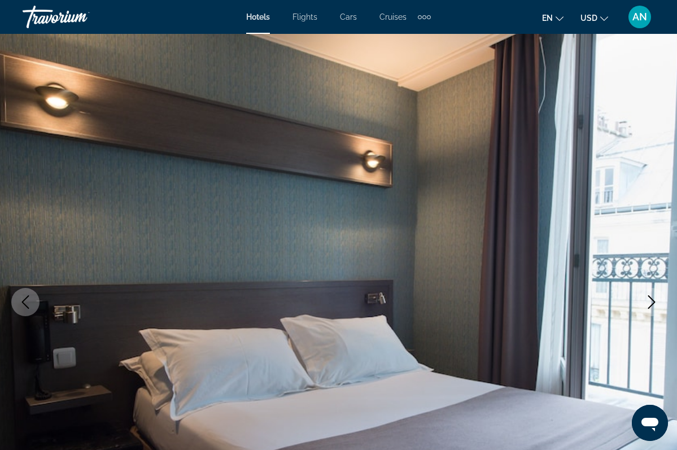
click at [653, 303] on icon "Next image" at bounding box center [651, 302] width 7 height 14
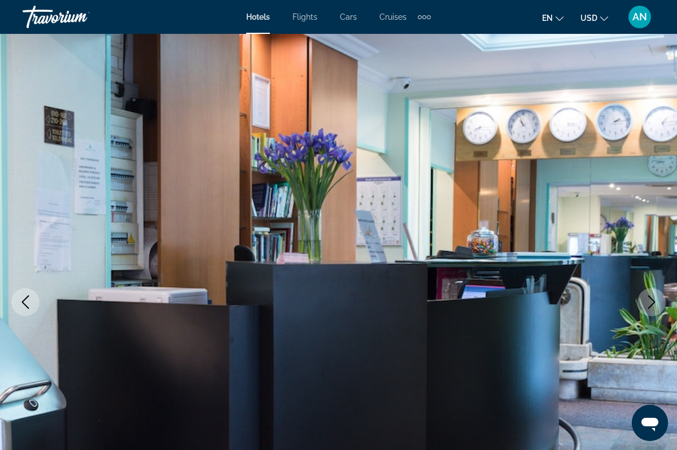
click at [653, 304] on icon "Next image" at bounding box center [651, 302] width 14 height 14
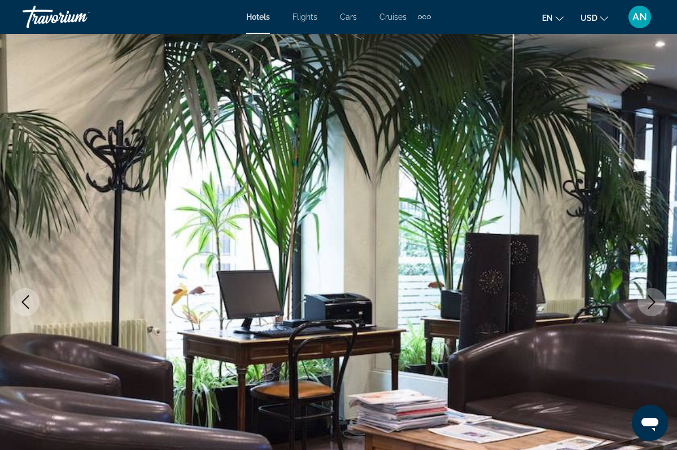
click at [653, 304] on icon "Next image" at bounding box center [651, 302] width 14 height 14
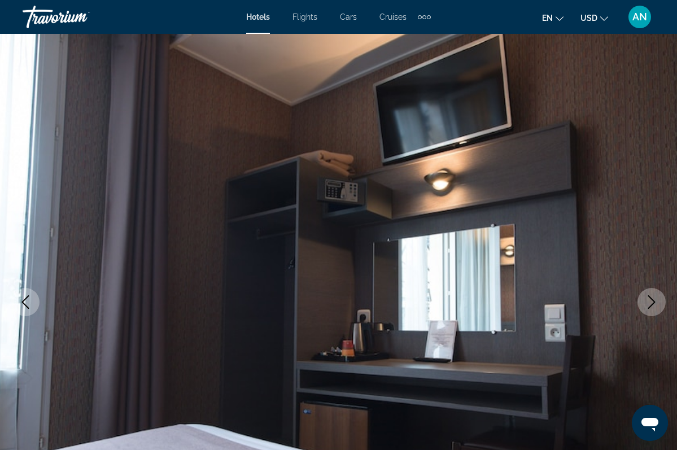
click at [653, 304] on icon "Next image" at bounding box center [651, 302] width 14 height 14
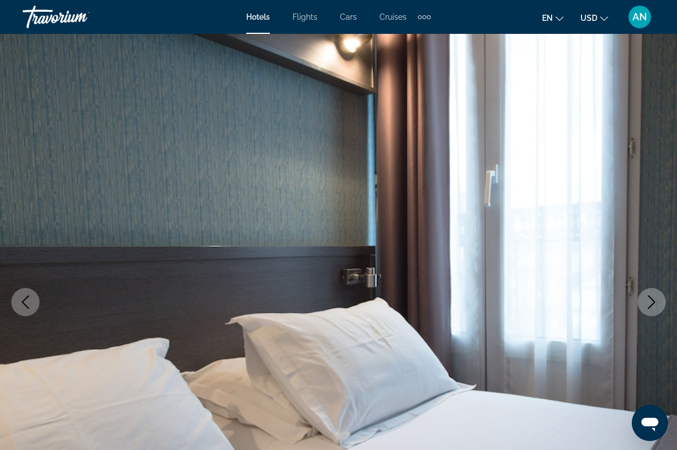
click at [653, 304] on icon "Next image" at bounding box center [651, 302] width 14 height 14
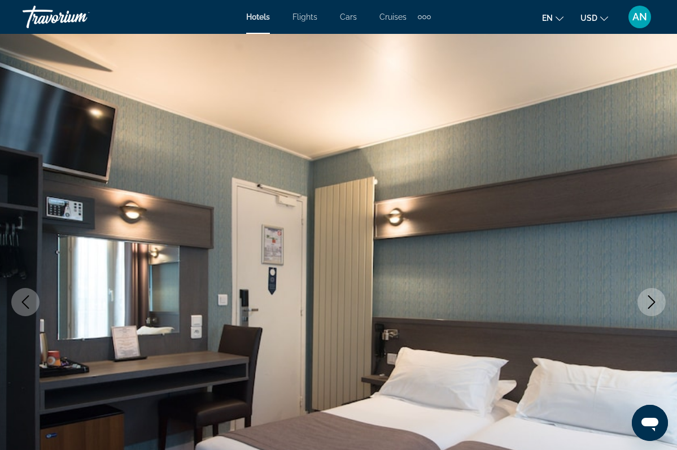
click at [653, 304] on icon "Next image" at bounding box center [651, 302] width 14 height 14
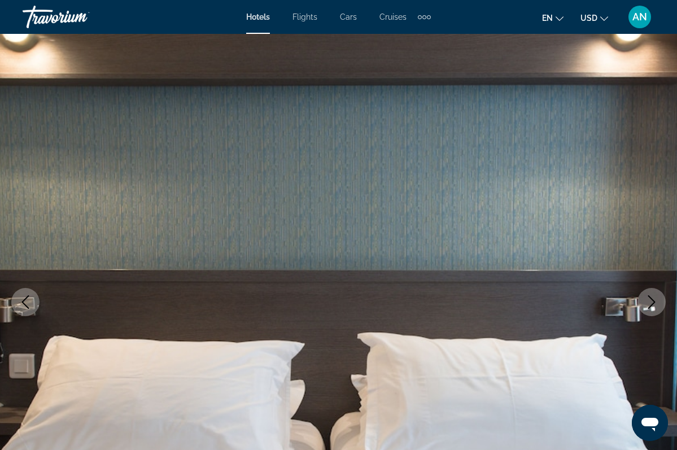
click at [653, 304] on icon "Next image" at bounding box center [651, 302] width 14 height 14
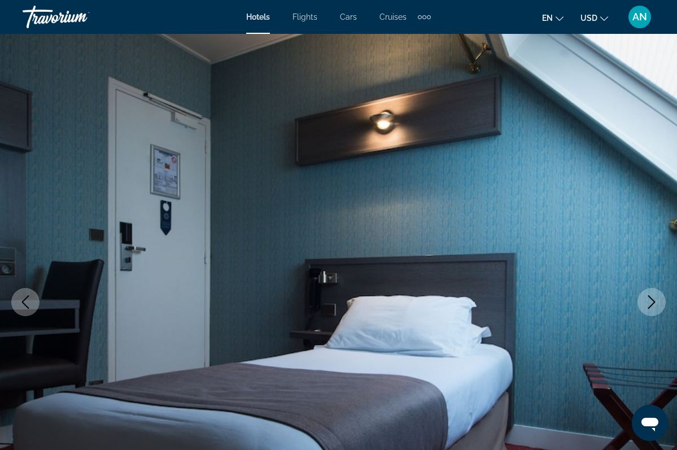
click at [653, 304] on icon "Next image" at bounding box center [651, 302] width 14 height 14
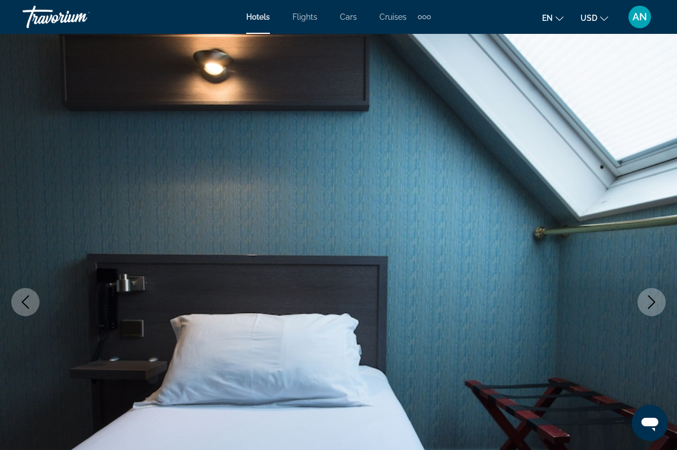
click at [653, 304] on icon "Next image" at bounding box center [651, 302] width 14 height 14
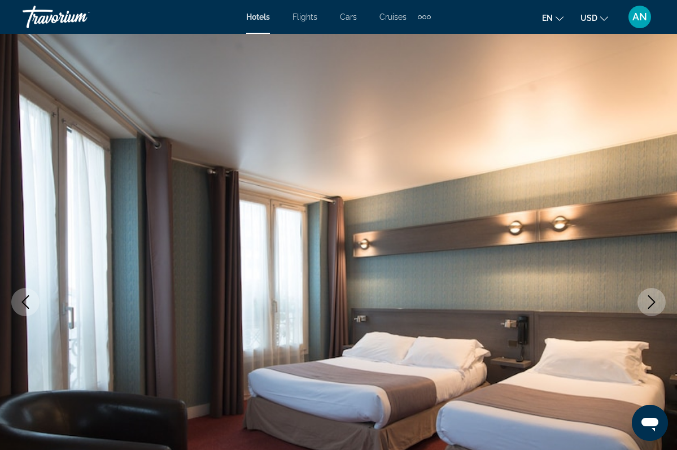
click at [653, 305] on icon "Next image" at bounding box center [651, 302] width 14 height 14
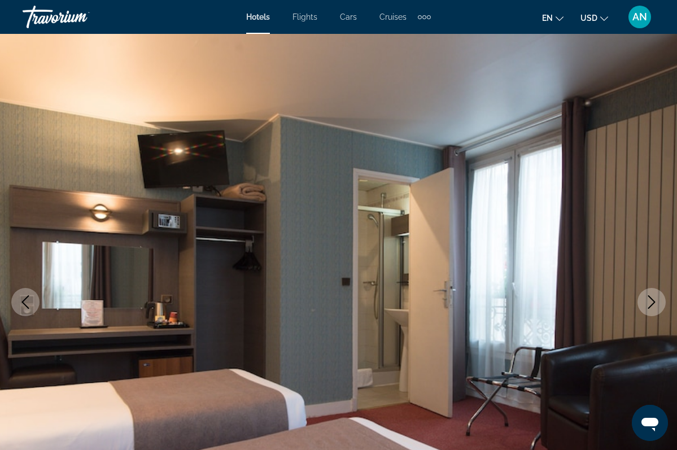
click at [653, 305] on icon "Next image" at bounding box center [651, 302] width 14 height 14
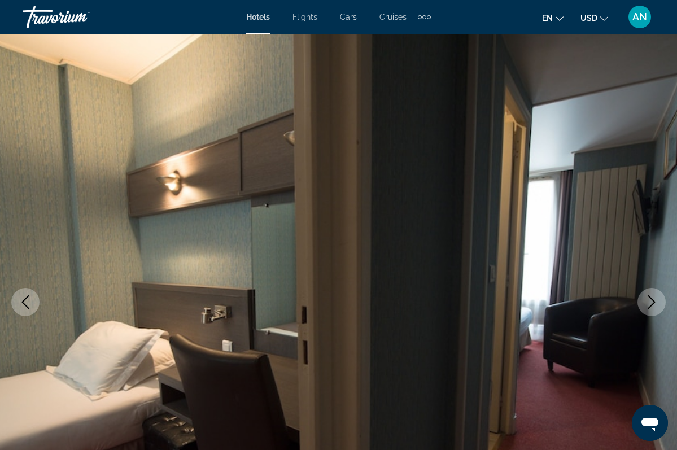
click at [653, 305] on icon "Next image" at bounding box center [651, 302] width 14 height 14
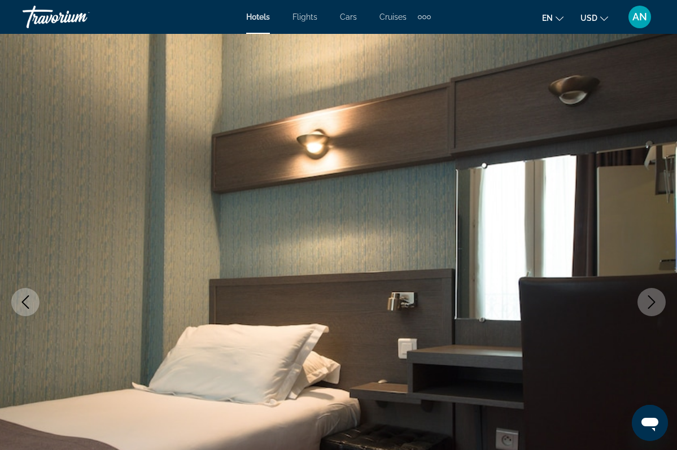
click at [653, 305] on icon "Next image" at bounding box center [651, 302] width 14 height 14
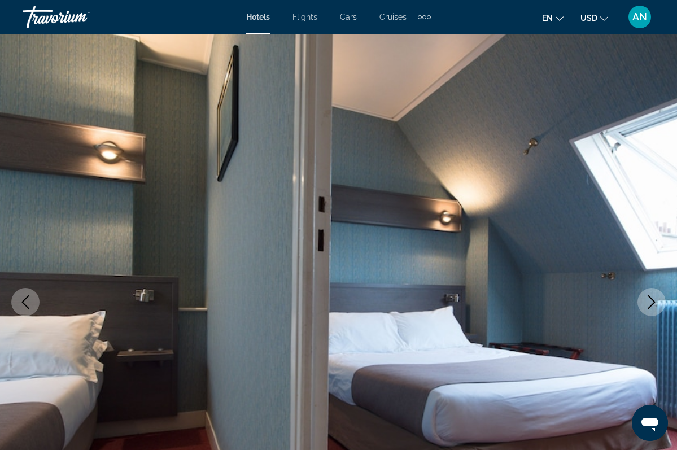
click at [653, 305] on icon "Next image" at bounding box center [651, 302] width 14 height 14
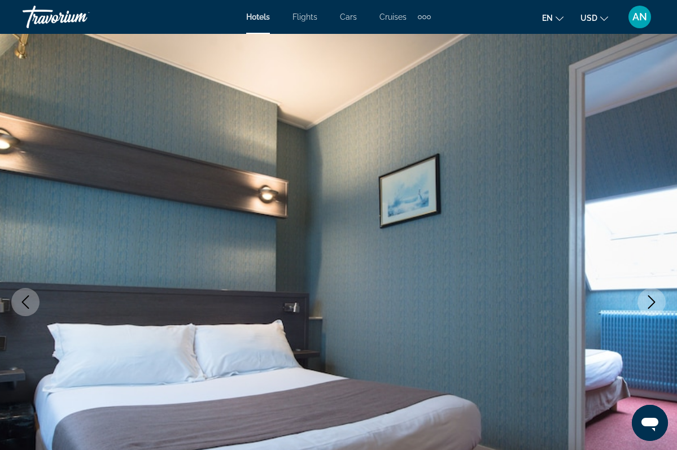
click at [653, 305] on icon "Next image" at bounding box center [651, 302] width 14 height 14
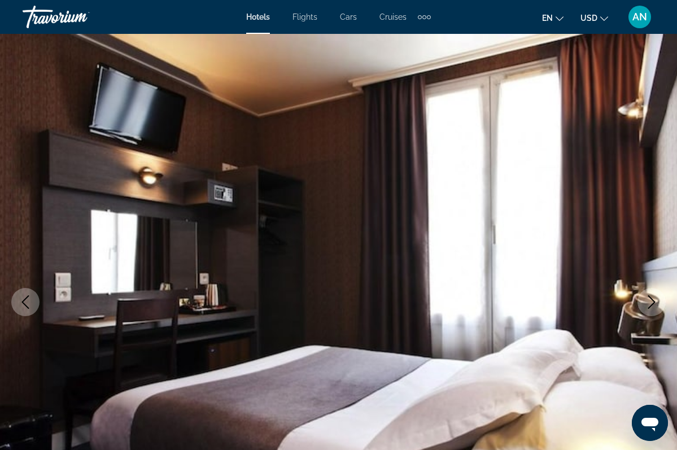
click at [653, 305] on icon "Next image" at bounding box center [651, 302] width 14 height 14
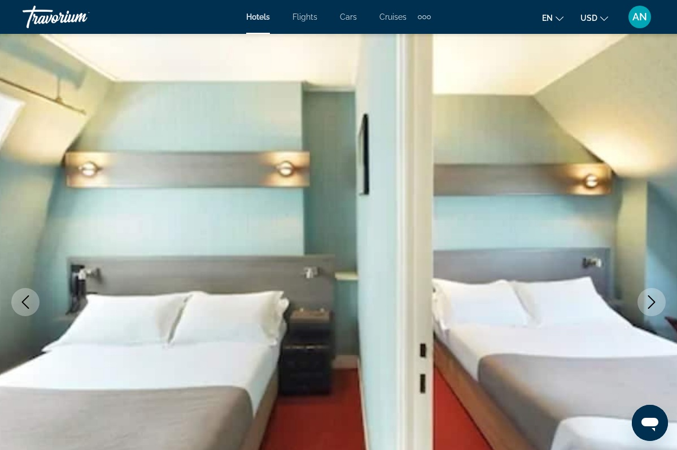
click at [653, 305] on icon "Next image" at bounding box center [651, 302] width 14 height 14
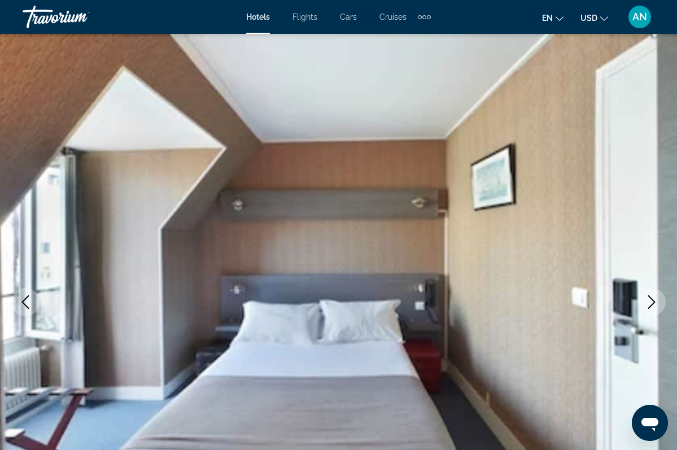
click at [653, 305] on icon "Next image" at bounding box center [651, 302] width 14 height 14
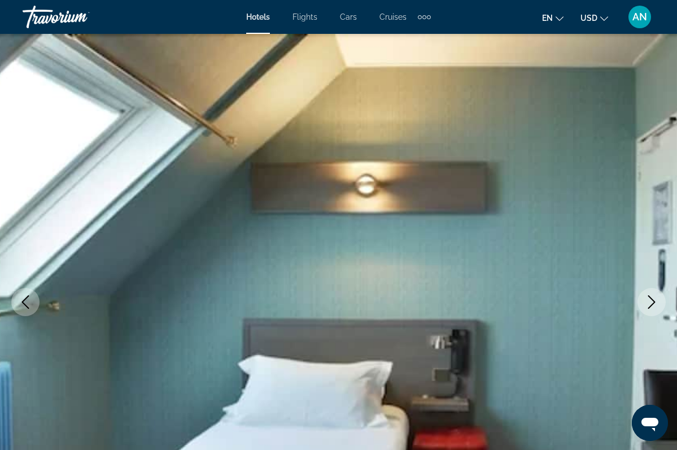
click at [653, 305] on icon "Next image" at bounding box center [651, 302] width 14 height 14
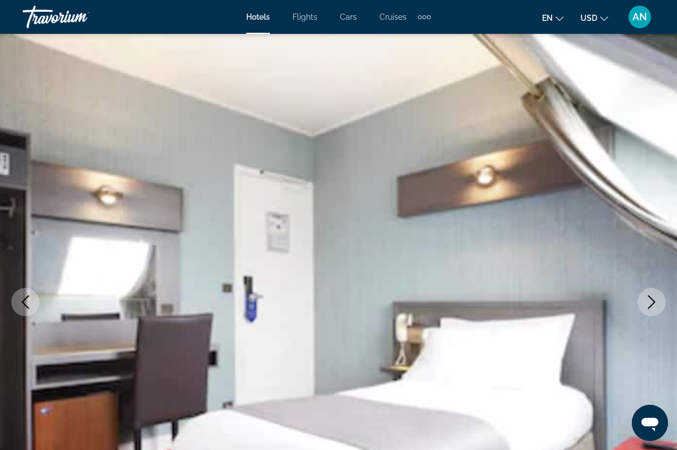
click at [653, 305] on icon "Next image" at bounding box center [651, 302] width 14 height 14
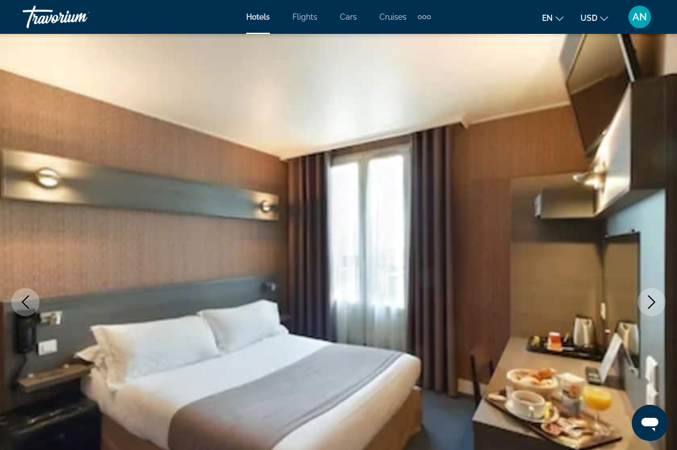
click at [653, 305] on icon "Next image" at bounding box center [651, 302] width 14 height 14
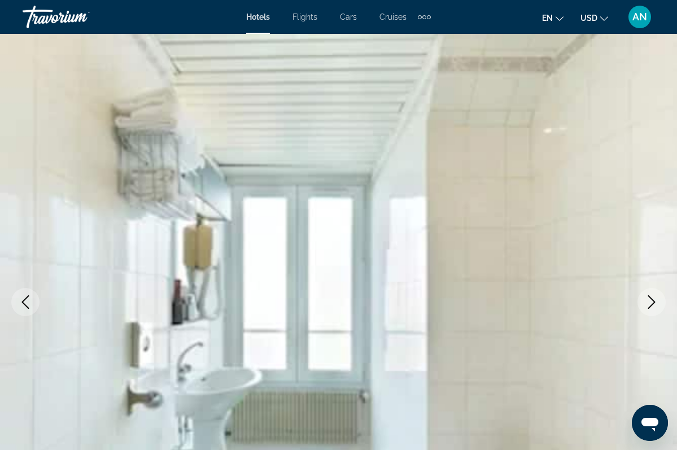
click at [653, 305] on icon "Next image" at bounding box center [651, 302] width 14 height 14
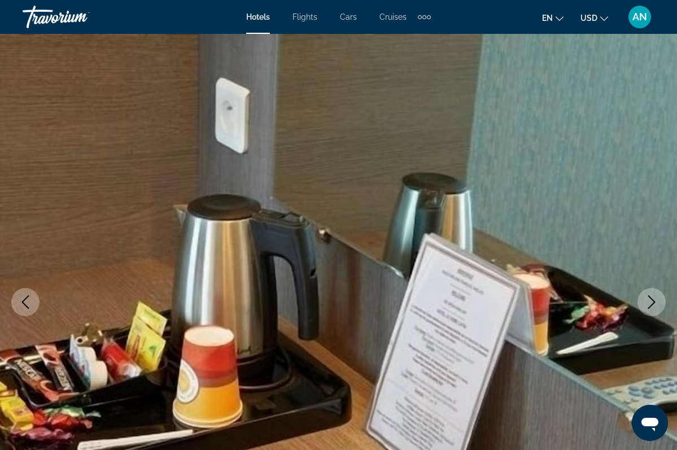
click at [653, 305] on icon "Next image" at bounding box center [651, 302] width 14 height 14
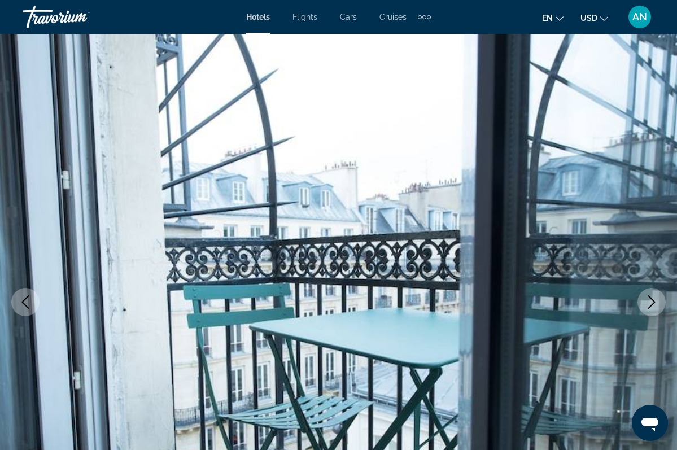
click at [653, 305] on icon "Next image" at bounding box center [651, 302] width 14 height 14
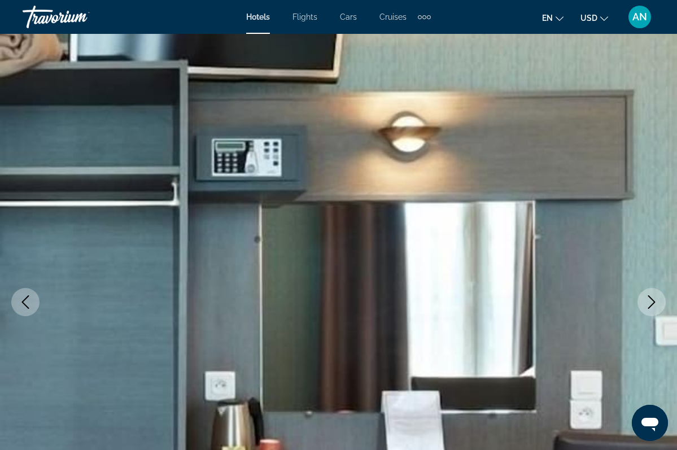
click at [653, 305] on icon "Next image" at bounding box center [651, 302] width 14 height 14
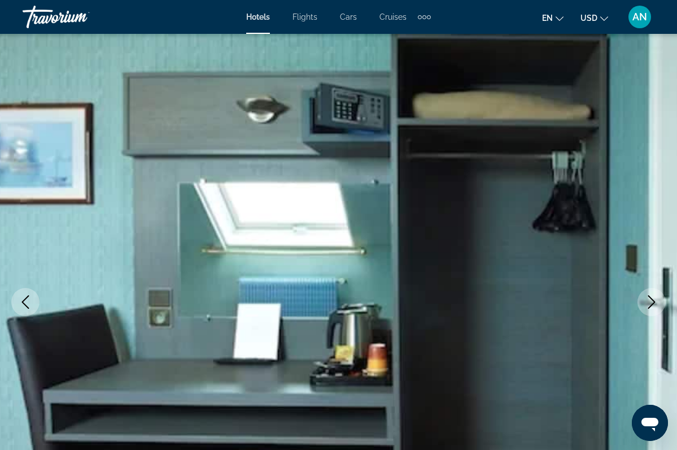
click at [653, 305] on icon "Next image" at bounding box center [651, 302] width 14 height 14
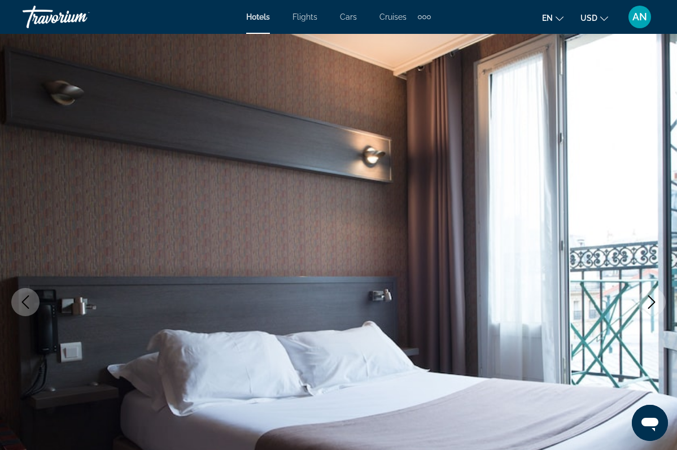
click at [653, 306] on icon "Next image" at bounding box center [651, 302] width 14 height 14
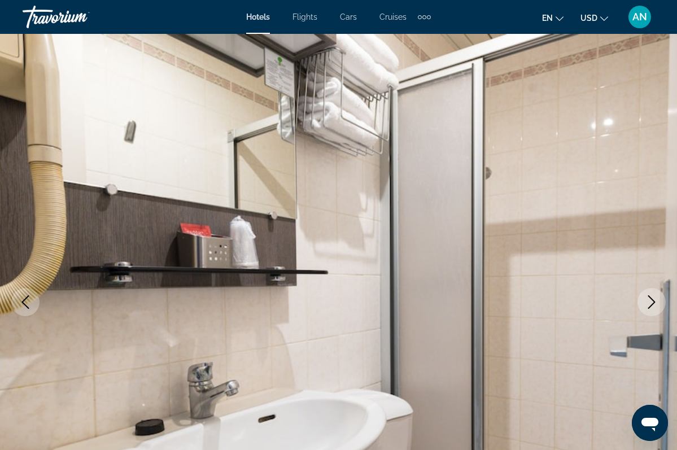
click at [653, 306] on icon "Next image" at bounding box center [651, 302] width 14 height 14
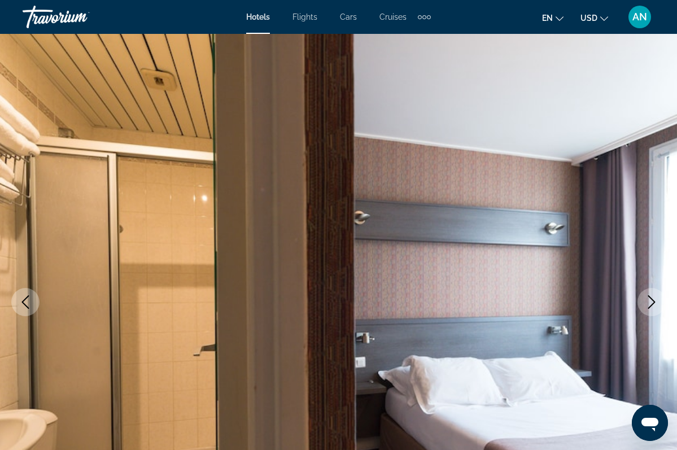
click at [653, 306] on icon "Next image" at bounding box center [651, 302] width 14 height 14
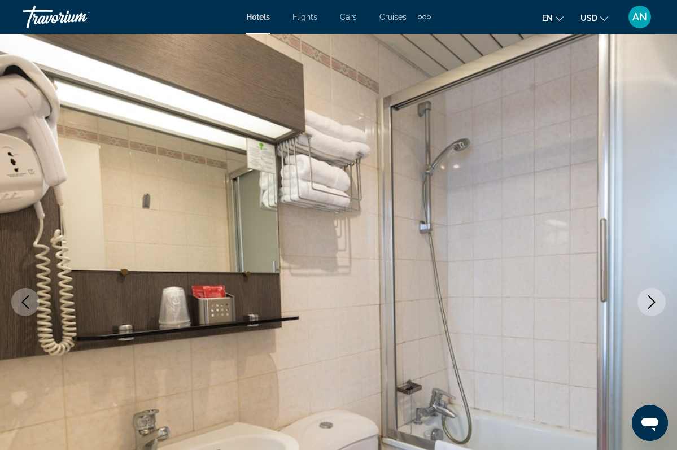
click at [653, 306] on icon "Next image" at bounding box center [651, 302] width 14 height 14
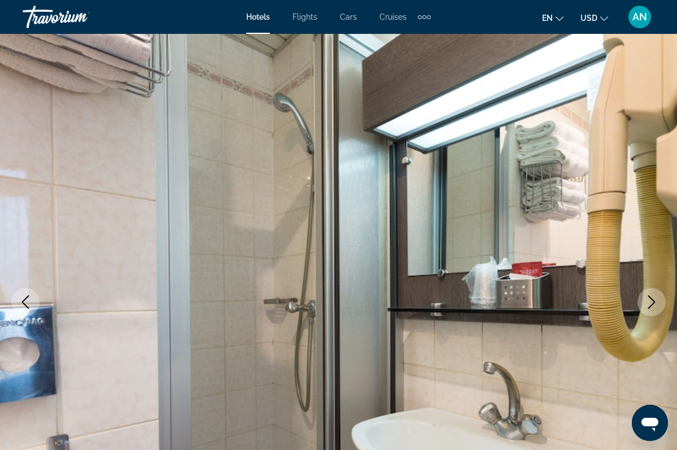
click at [653, 306] on icon "Next image" at bounding box center [651, 302] width 14 height 14
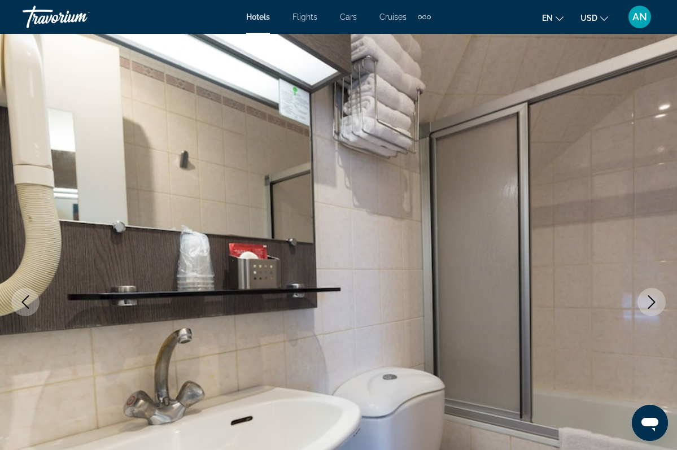
click at [653, 306] on icon "Next image" at bounding box center [651, 302] width 14 height 14
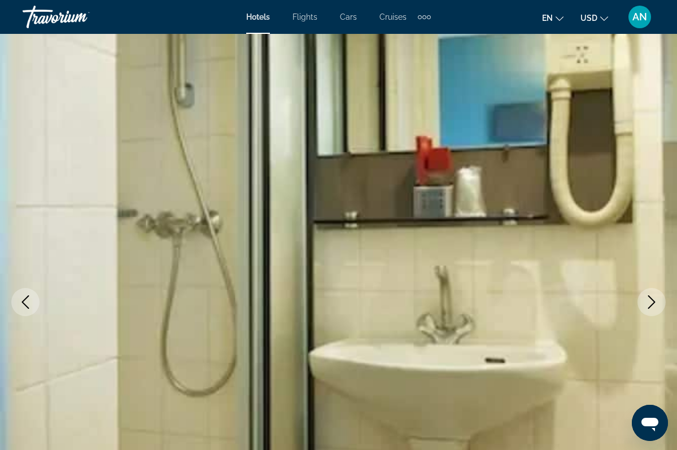
click at [653, 306] on icon "Next image" at bounding box center [651, 302] width 14 height 14
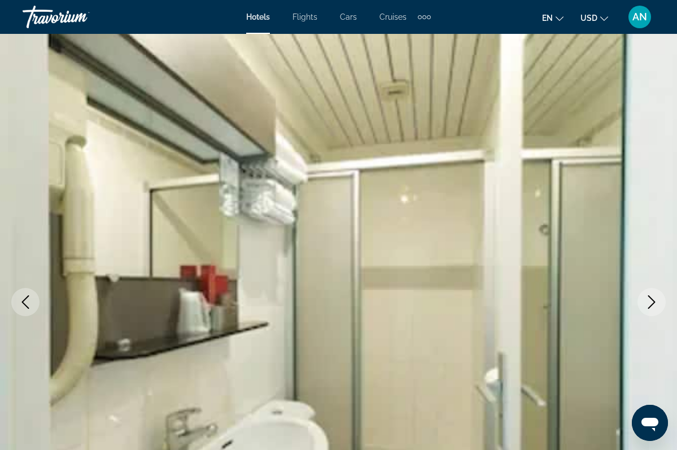
click at [653, 306] on icon "Next image" at bounding box center [651, 302] width 14 height 14
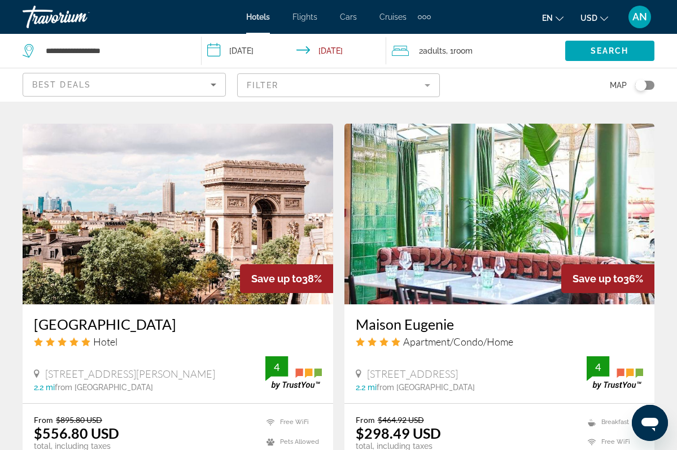
scroll to position [876, 0]
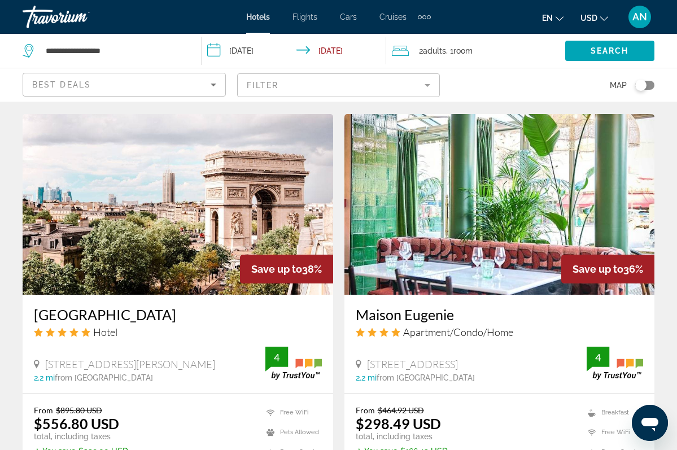
click at [81, 424] on ins "$556.80 USD" at bounding box center [76, 423] width 85 height 17
click at [183, 235] on img "Main content" at bounding box center [178, 204] width 310 height 181
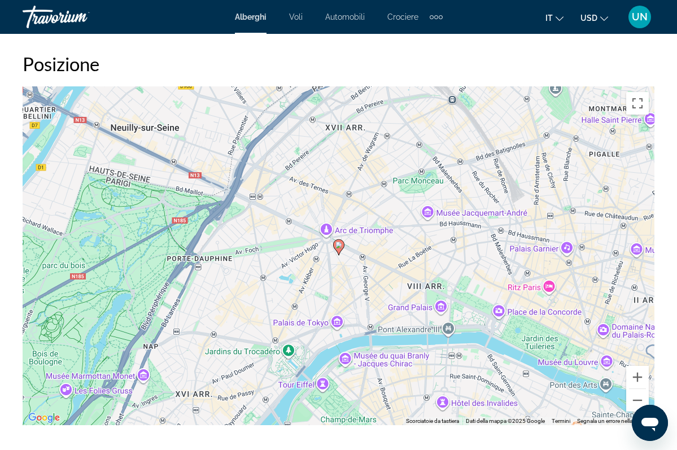
scroll to position [1245, 0]
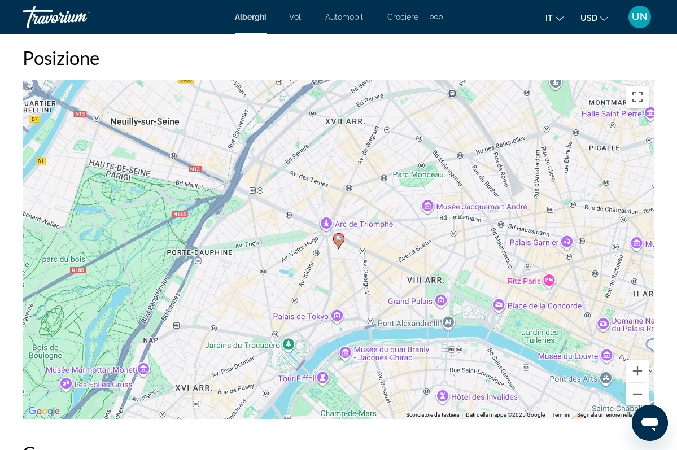
click at [340, 237] on gmp-advanced-marker "Contenuto principale" at bounding box center [338, 241] width 11 height 17
click at [341, 235] on image "Contenuto principale" at bounding box center [338, 238] width 7 height 7
click at [374, 205] on div "Per navigare, premi i tasti Freccia. Per attivare il trascinamento con la tasti…" at bounding box center [338, 249] width 631 height 339
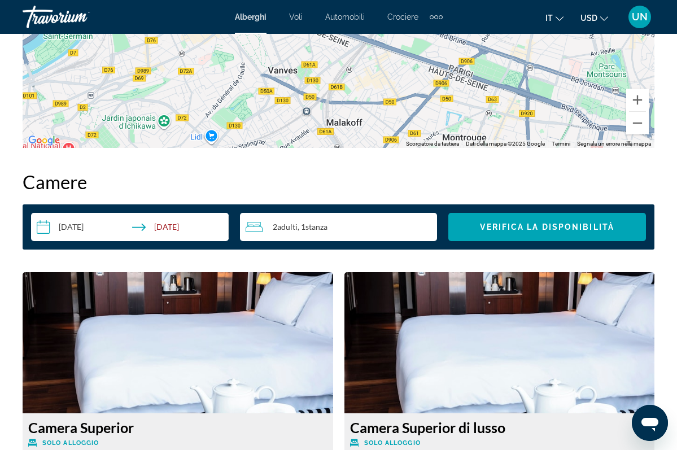
scroll to position [1515, 0]
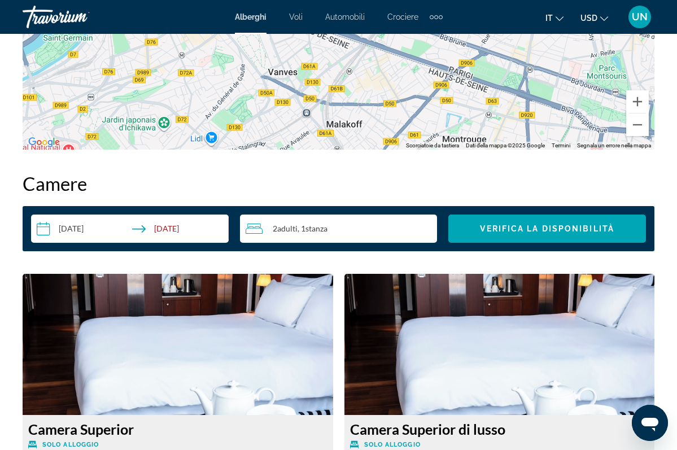
click at [426, 420] on h3 "Camera Superior di lusso" at bounding box center [499, 428] width 299 height 17
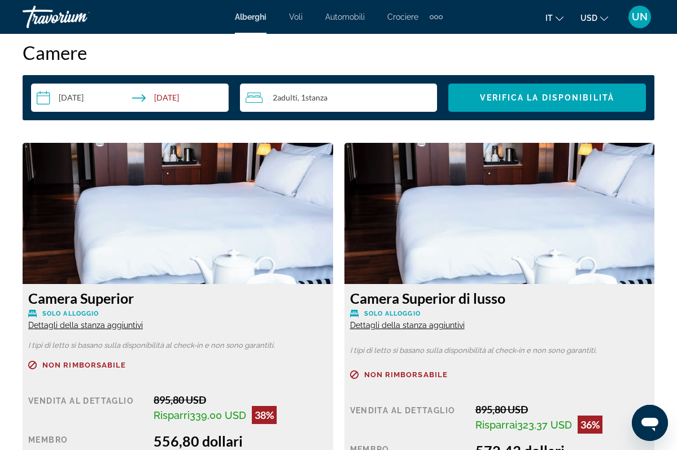
scroll to position [1690, 0]
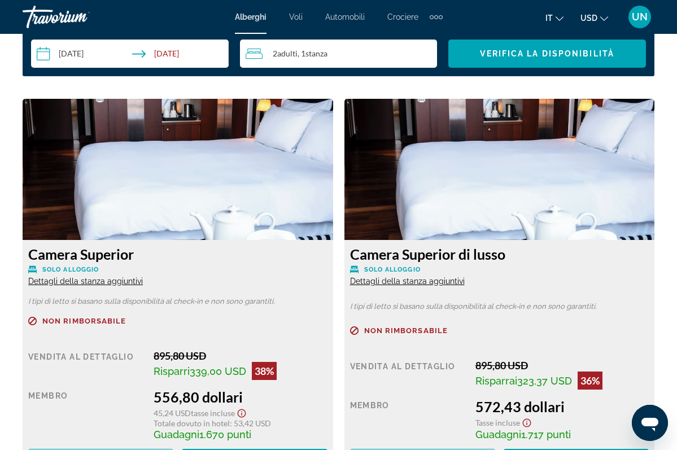
click at [448, 277] on span "Dettagli della stanza aggiuntivi" at bounding box center [407, 281] width 115 height 9
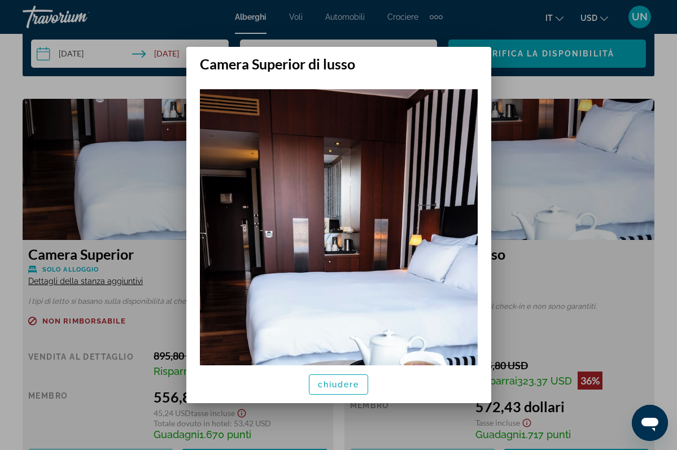
click at [618, 199] on div at bounding box center [338, 225] width 677 height 450
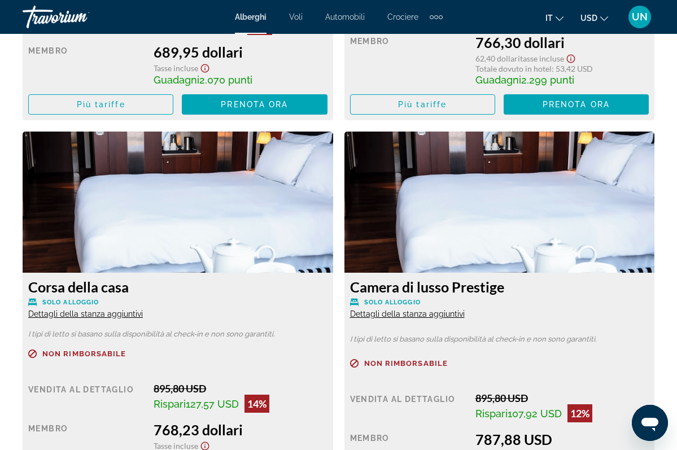
scroll to position [3206, 0]
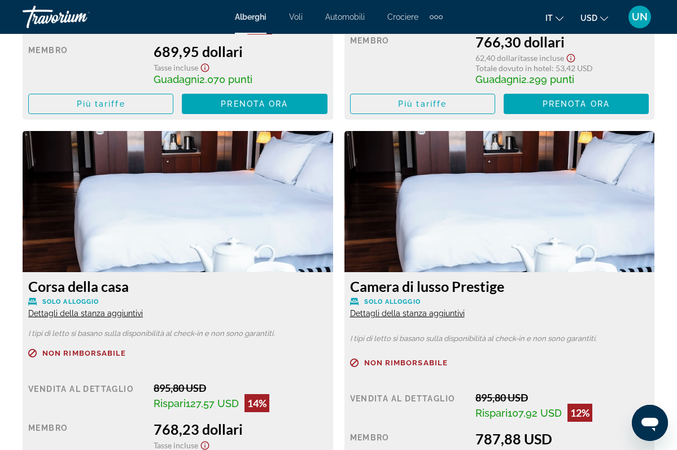
click at [415, 310] on span "Dettagli della stanza aggiuntivi" at bounding box center [407, 313] width 115 height 9
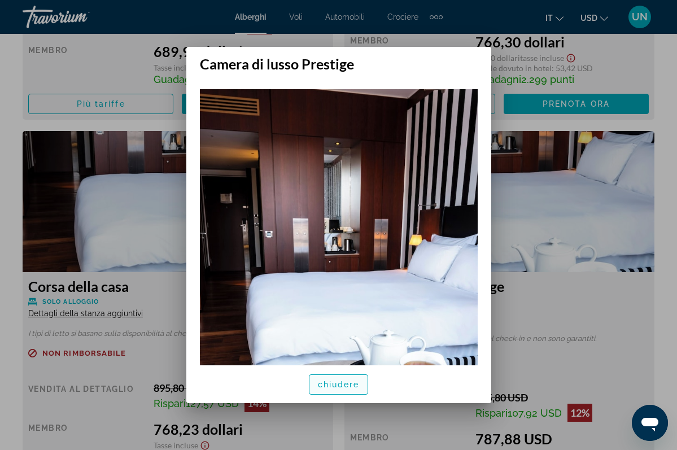
click at [348, 385] on span "chiudere" at bounding box center [339, 384] width 42 height 9
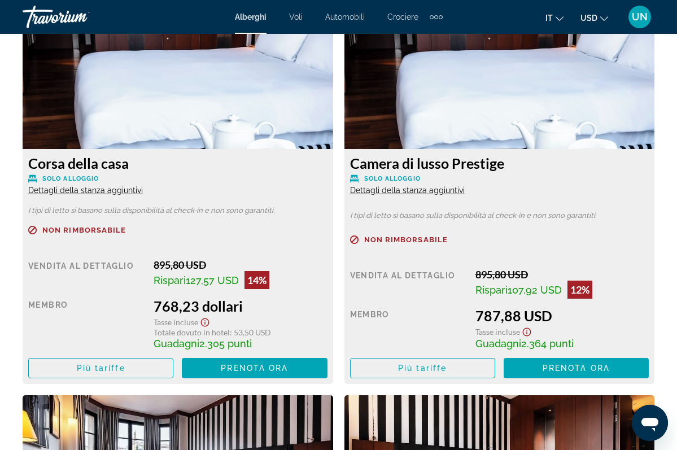
scroll to position [3333, 0]
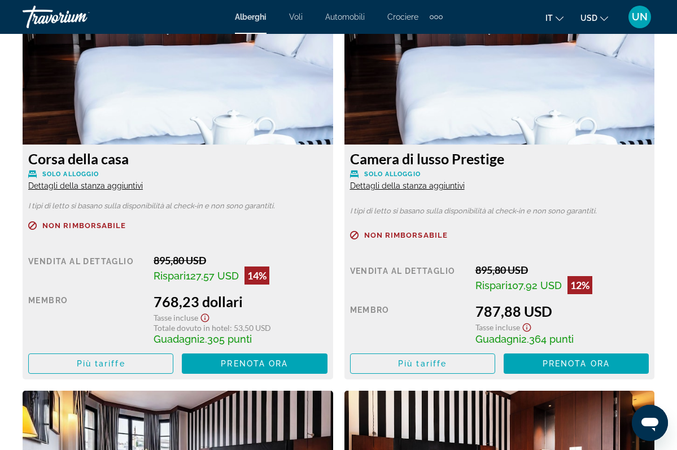
click at [344, 385] on div "Camera Superior SOLO ALLOGGIO Dettagli della stanza aggiuntivi I tipi di letto …" at bounding box center [338, 366] width 643 height 3823
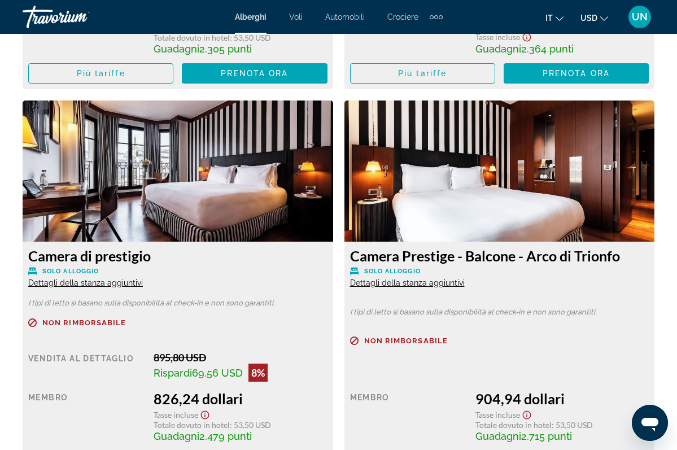
scroll to position [3622, 0]
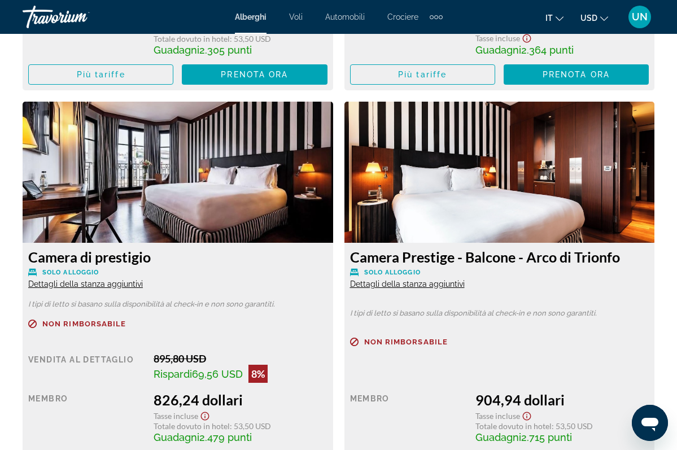
click at [560, 134] on img "Contenuto principale" at bounding box center [499, 172] width 310 height 141
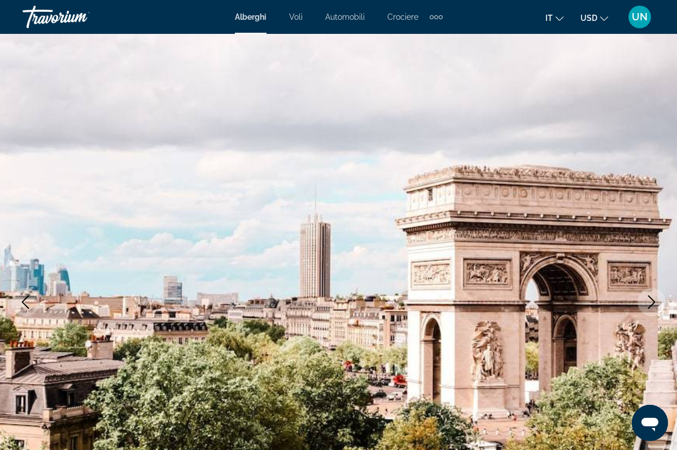
scroll to position [0, 0]
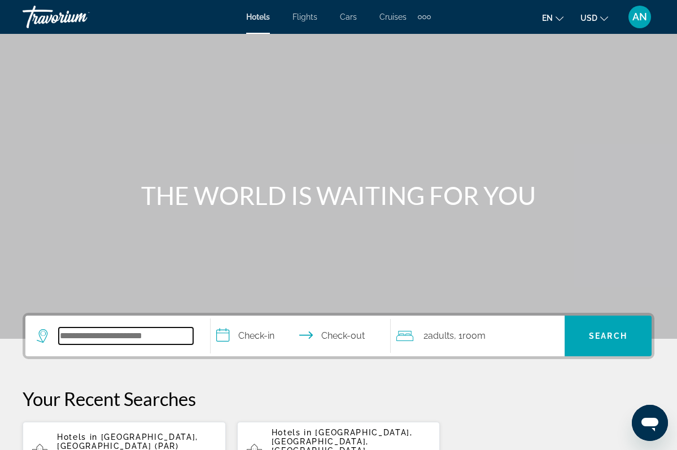
click at [126, 335] on input "Search widget" at bounding box center [126, 335] width 134 height 17
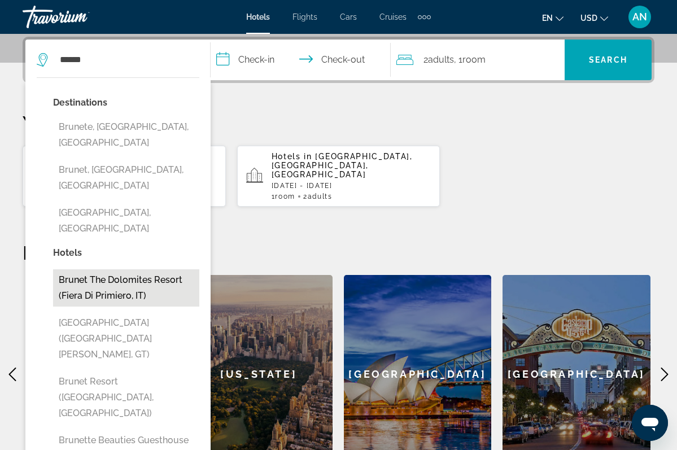
click at [148, 269] on button "Brunet The Dolomites Resort (Fiera Di Primiero, IT)" at bounding box center [126, 287] width 146 height 37
type input "**********"
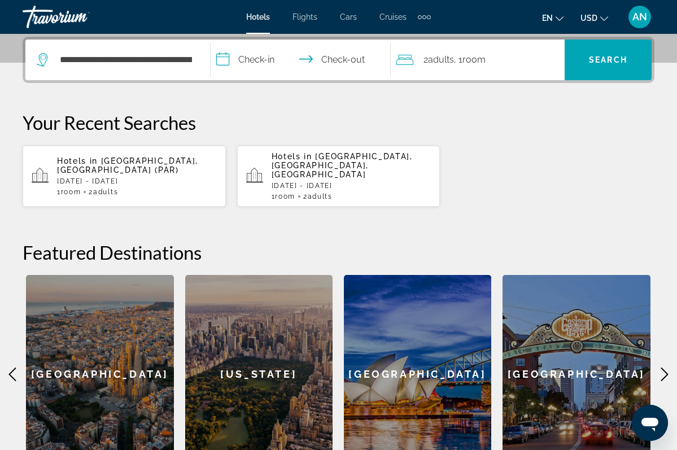
click at [257, 60] on input "**********" at bounding box center [302, 62] width 184 height 44
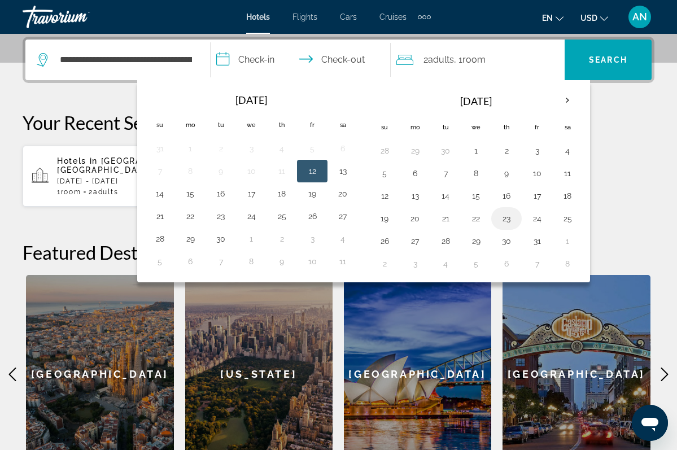
click at [506, 223] on button "23" at bounding box center [506, 218] width 18 height 16
click at [571, 218] on button "25" at bounding box center [567, 218] width 18 height 16
type input "**********"
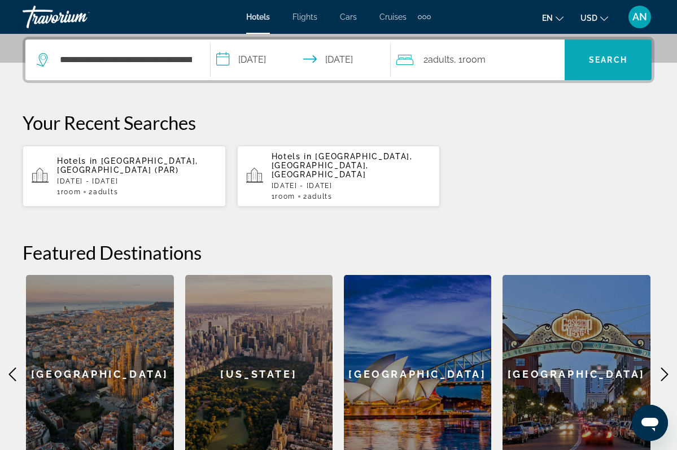
click at [612, 64] on span "Search" at bounding box center [608, 59] width 38 height 9
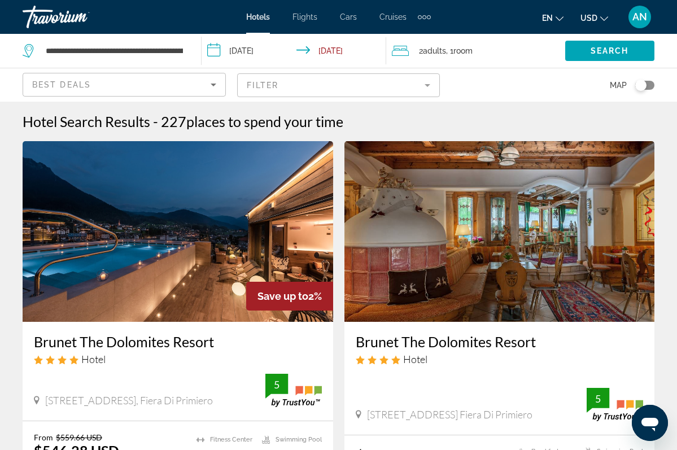
click at [110, 243] on img "Main content" at bounding box center [178, 231] width 310 height 181
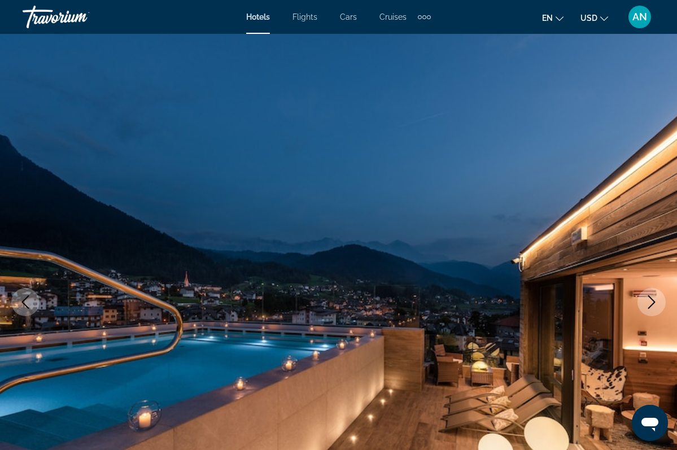
click at [656, 304] on icon "Next image" at bounding box center [651, 302] width 14 height 14
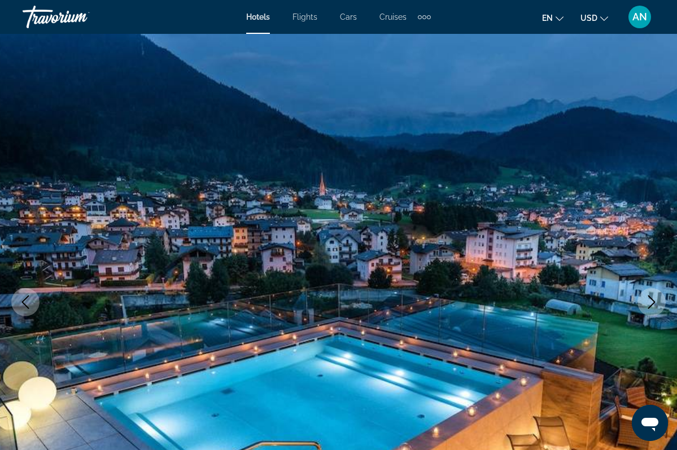
click at [672, 218] on img "Main content" at bounding box center [338, 302] width 677 height 536
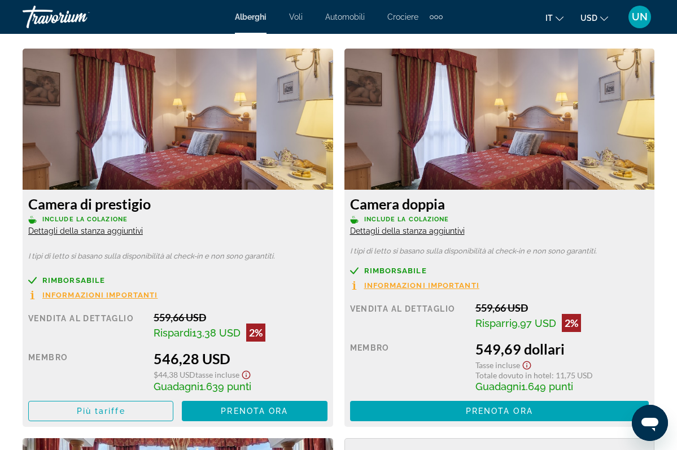
scroll to position [1750, 0]
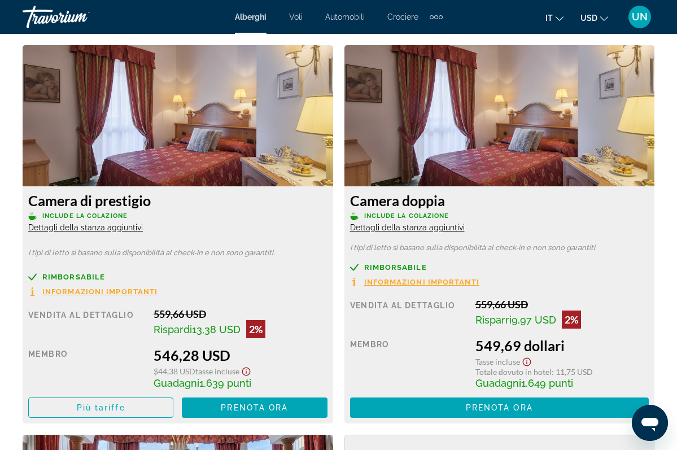
click at [135, 260] on div "Camera di prestigio INCLUDE LA COLAZIONE Dettagli della stanza aggiuntivi I tip…" at bounding box center [178, 304] width 310 height 237
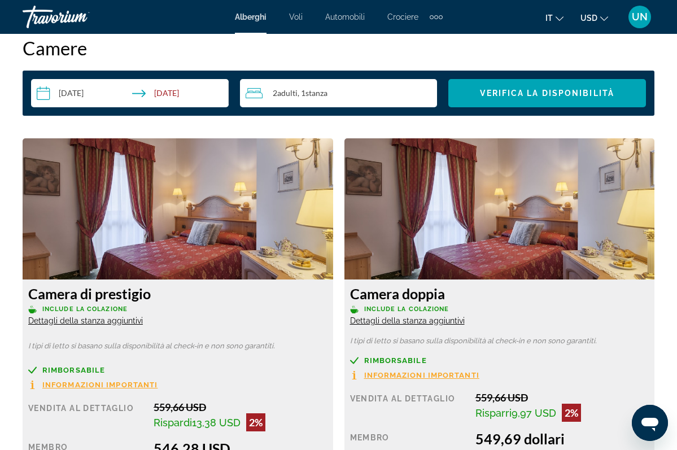
scroll to position [1676, 0]
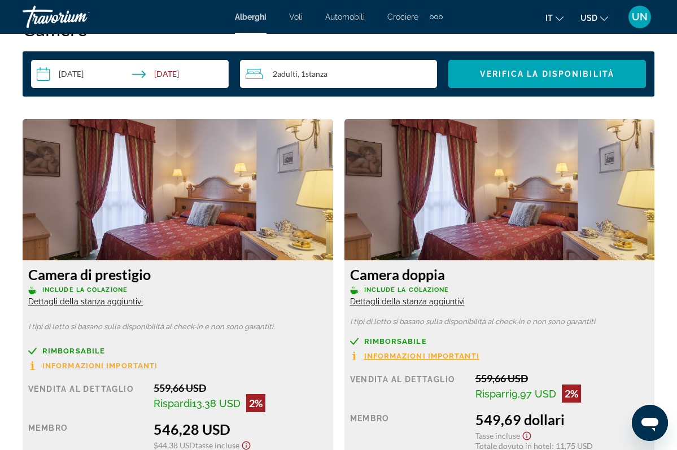
click at [120, 302] on span "Dettagli della stanza aggiuntivi" at bounding box center [85, 301] width 115 height 9
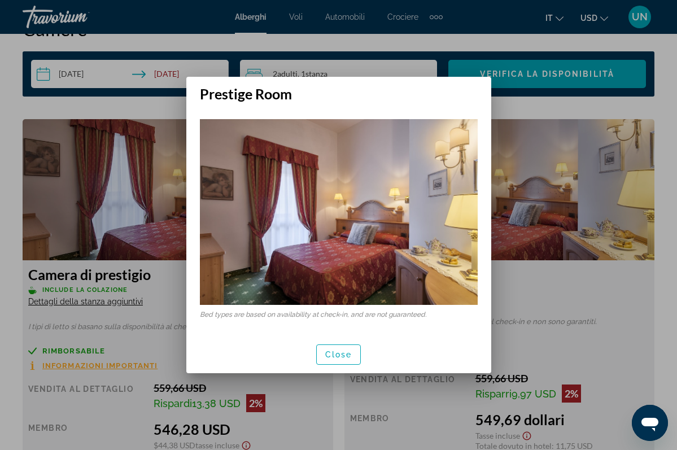
scroll to position [0, 0]
click at [358, 354] on span "chiudere" at bounding box center [339, 354] width 42 height 9
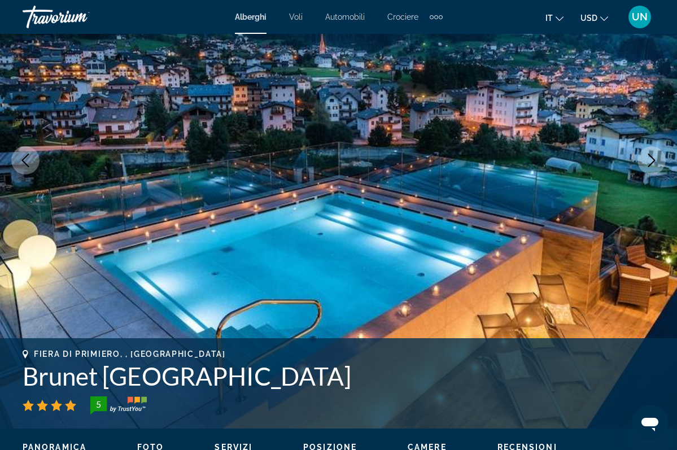
scroll to position [122, 0]
